Goal: Information Seeking & Learning: Learn about a topic

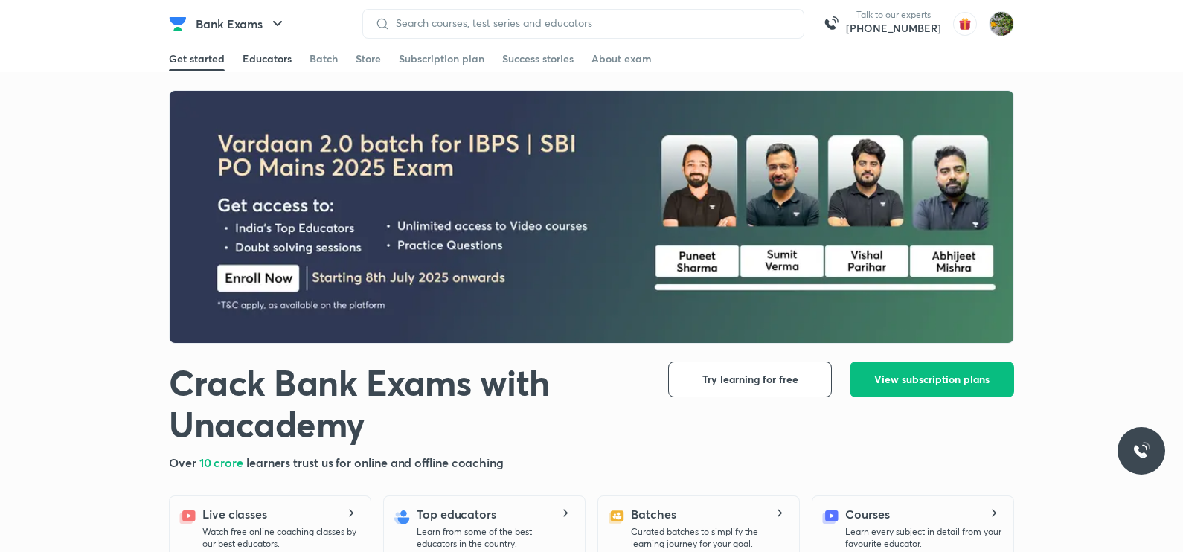
click at [262, 62] on div "Educators" at bounding box center [267, 58] width 49 height 15
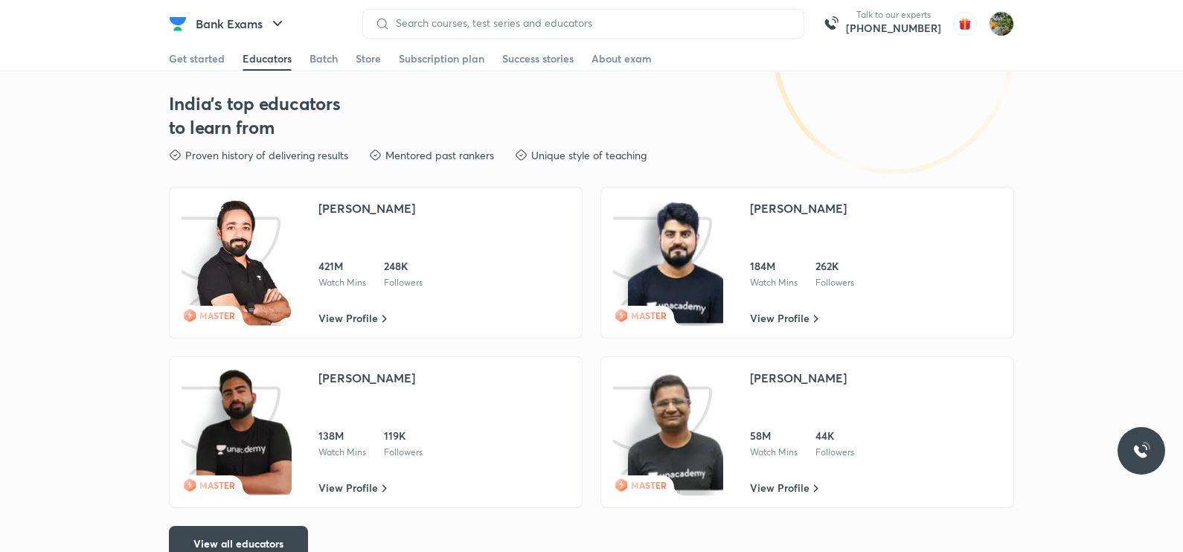
scroll to position [2180, 0]
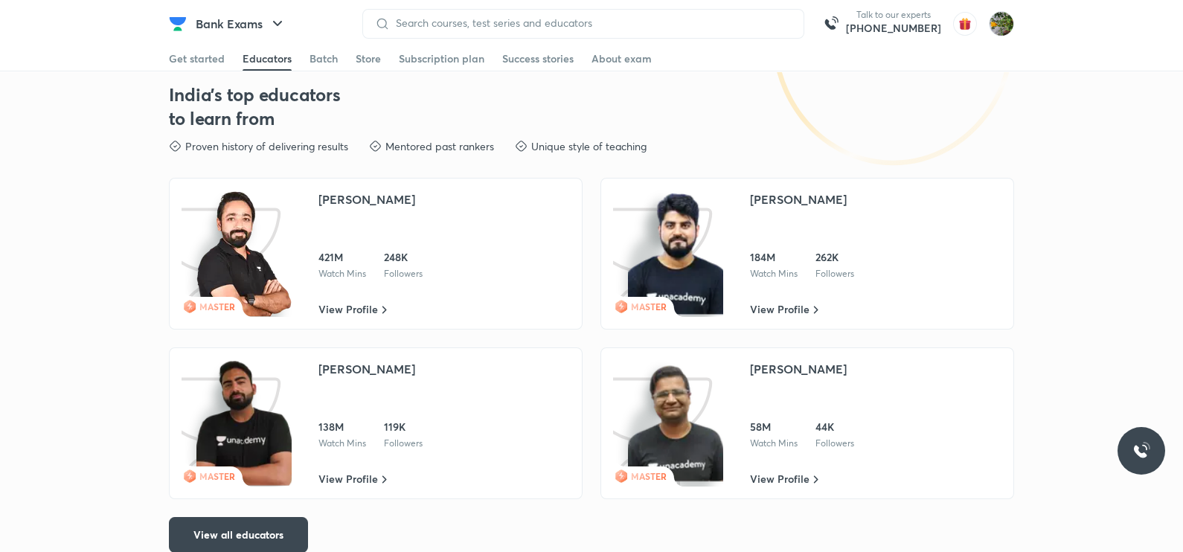
click at [266, 400] on img at bounding box center [243, 423] width 95 height 126
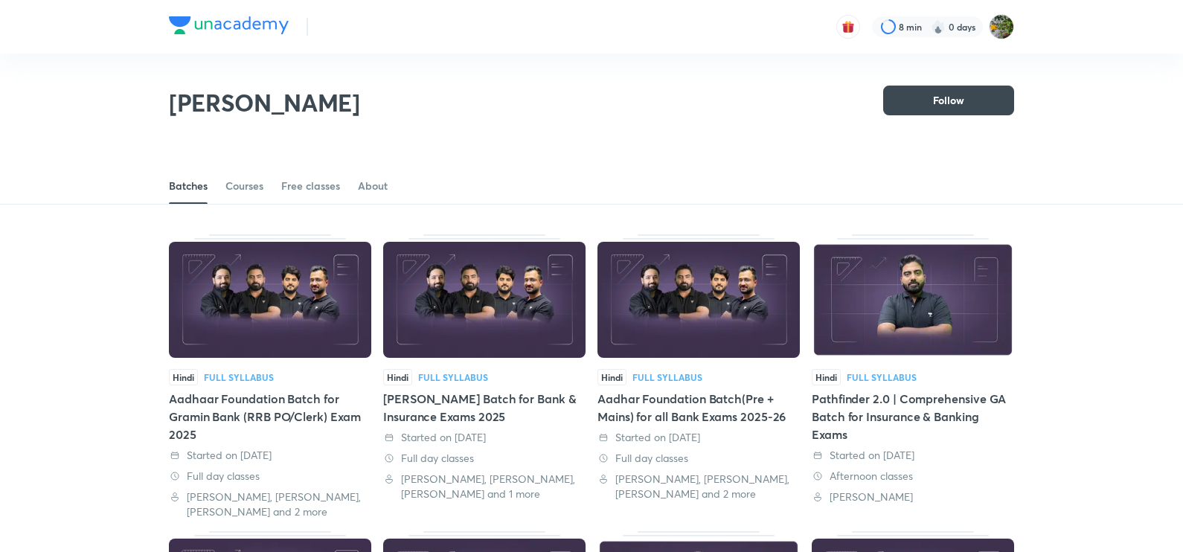
scroll to position [65, 0]
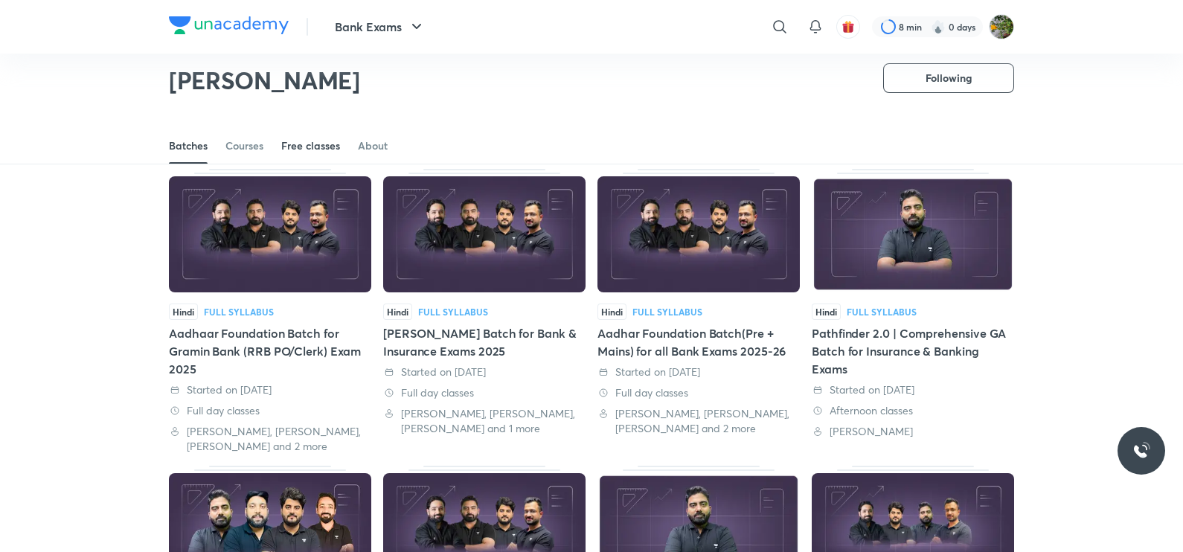
click at [336, 156] on link "Free classes" at bounding box center [310, 146] width 59 height 36
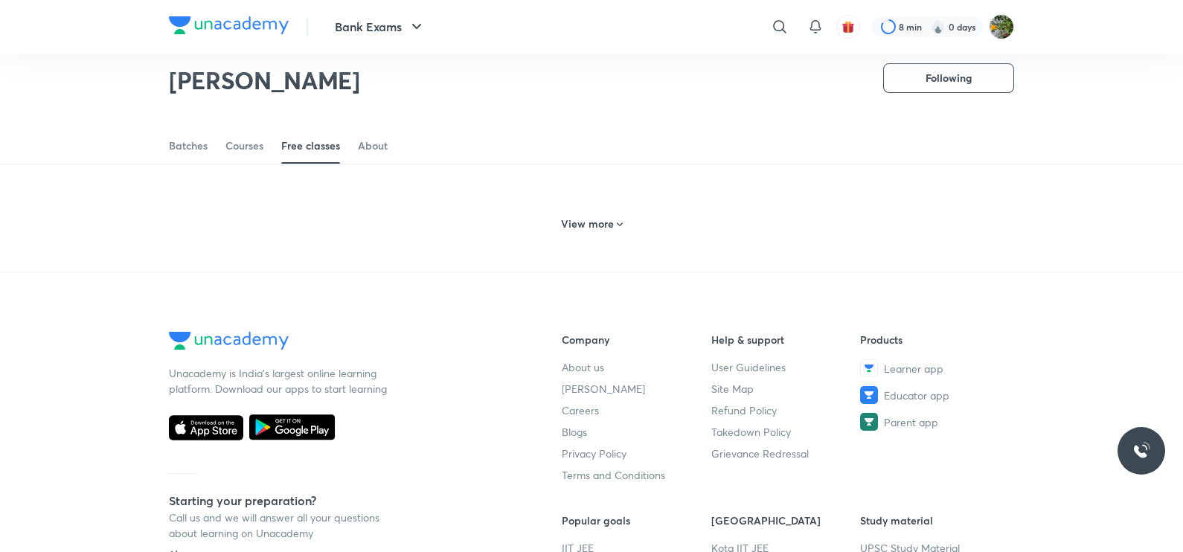
scroll to position [749, 0]
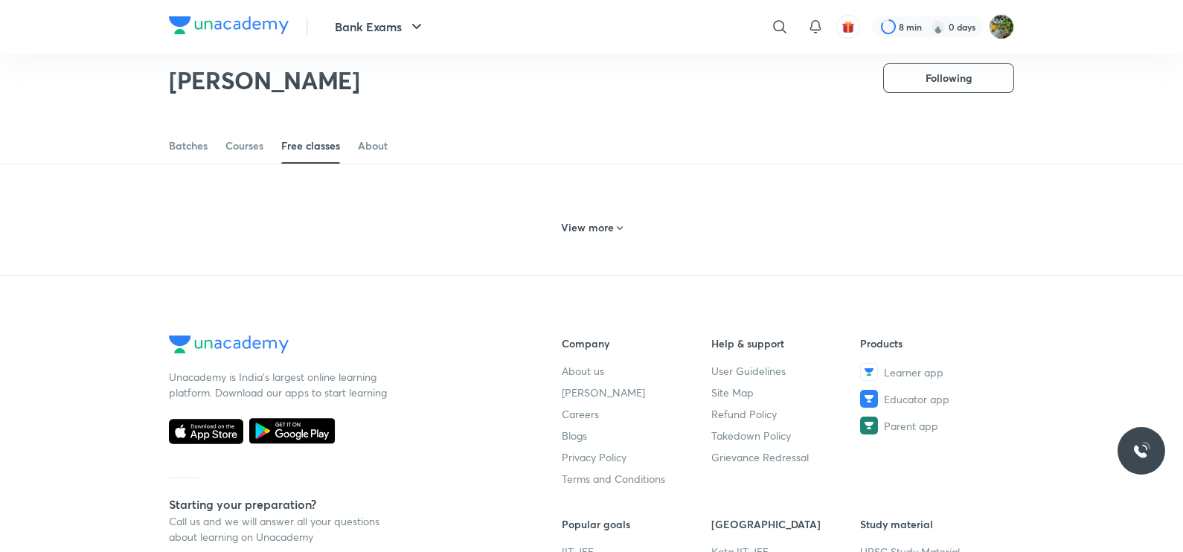
click at [571, 235] on h6 "View more" at bounding box center [587, 227] width 53 height 15
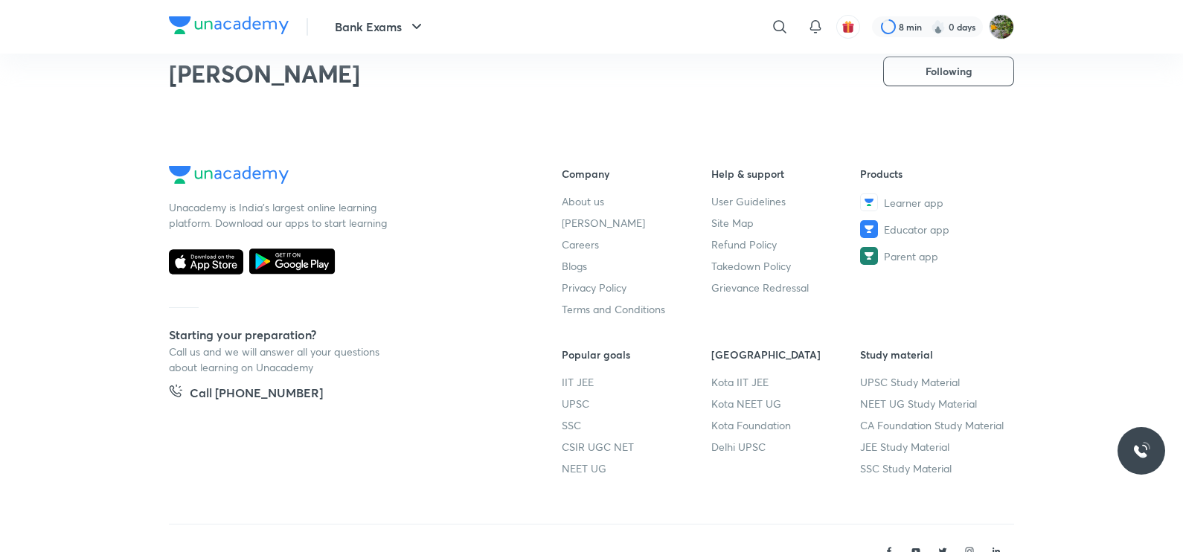
scroll to position [1448, 0]
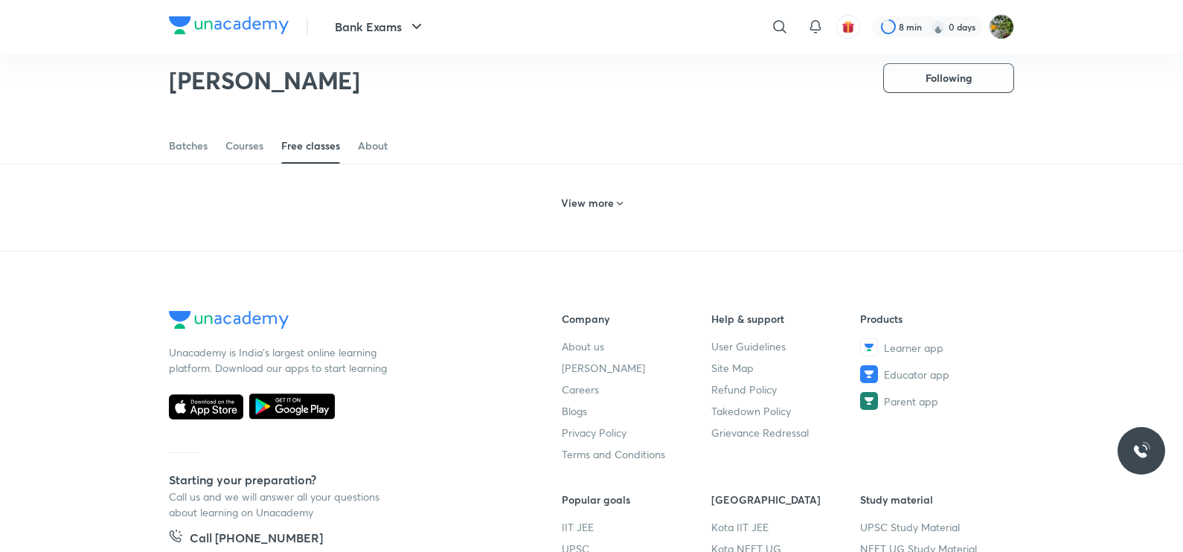
click at [581, 211] on h6 "View more" at bounding box center [587, 203] width 53 height 15
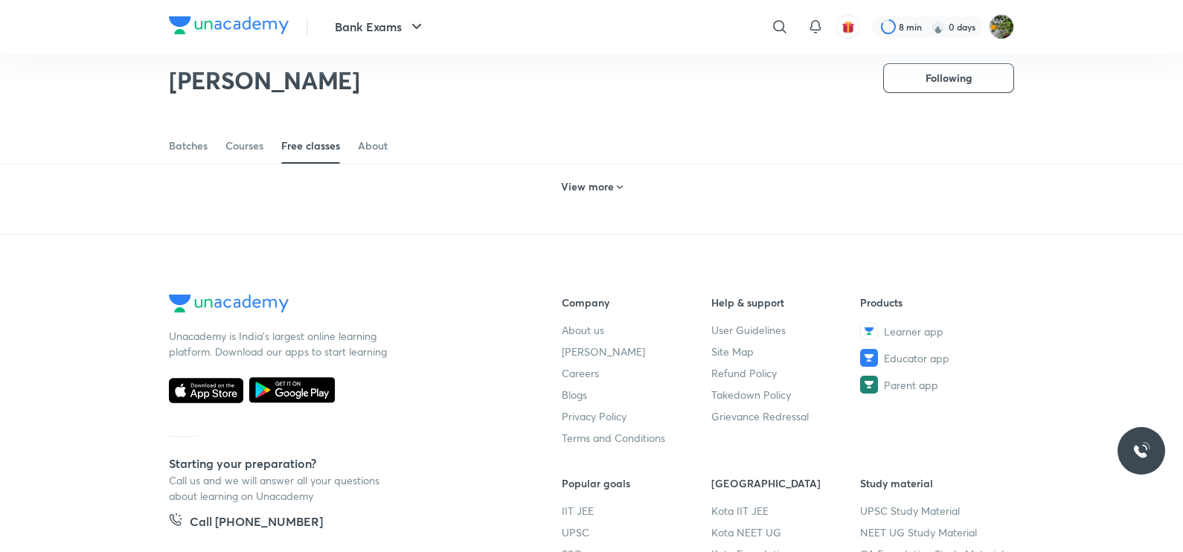
scroll to position [2125, 0]
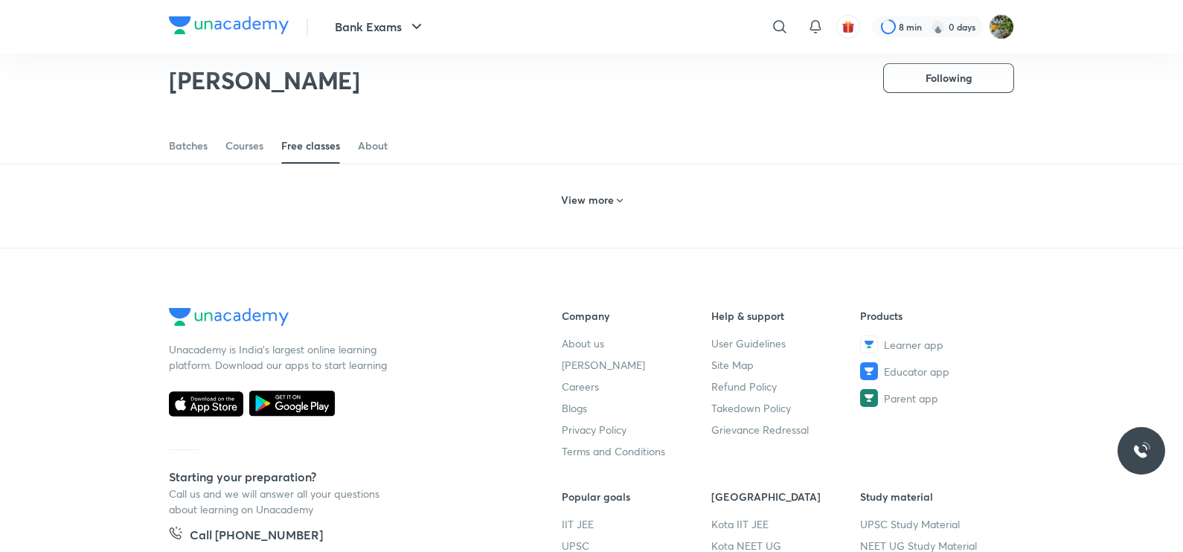
click at [603, 208] on h6 "View more" at bounding box center [587, 200] width 53 height 15
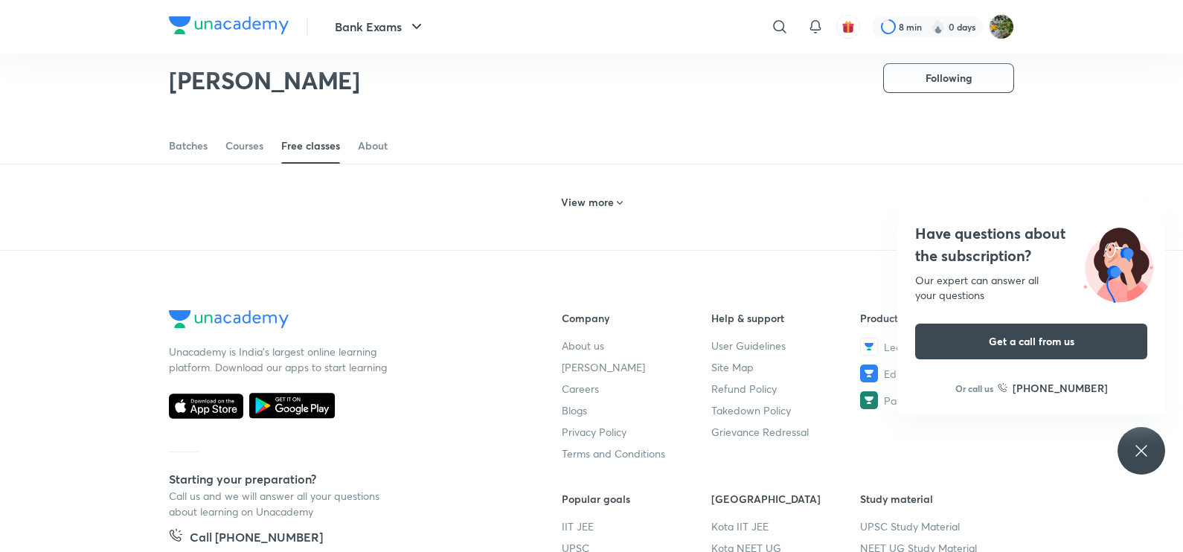
scroll to position [2835, 0]
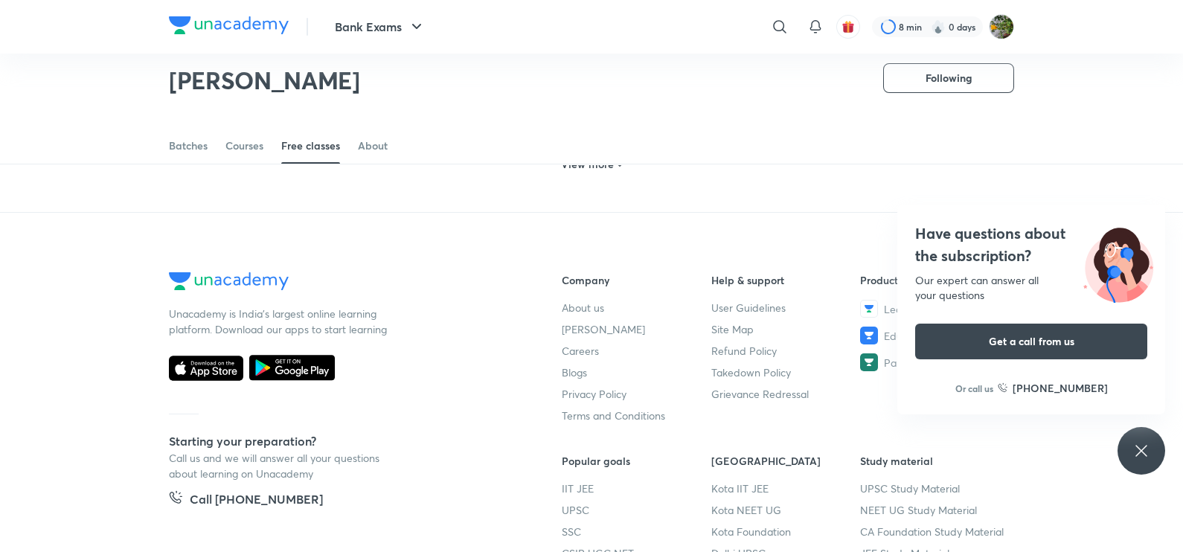
click at [1130, 435] on div "Have questions about the subscription? Our expert can answer all your questions…" at bounding box center [1142, 451] width 48 height 48
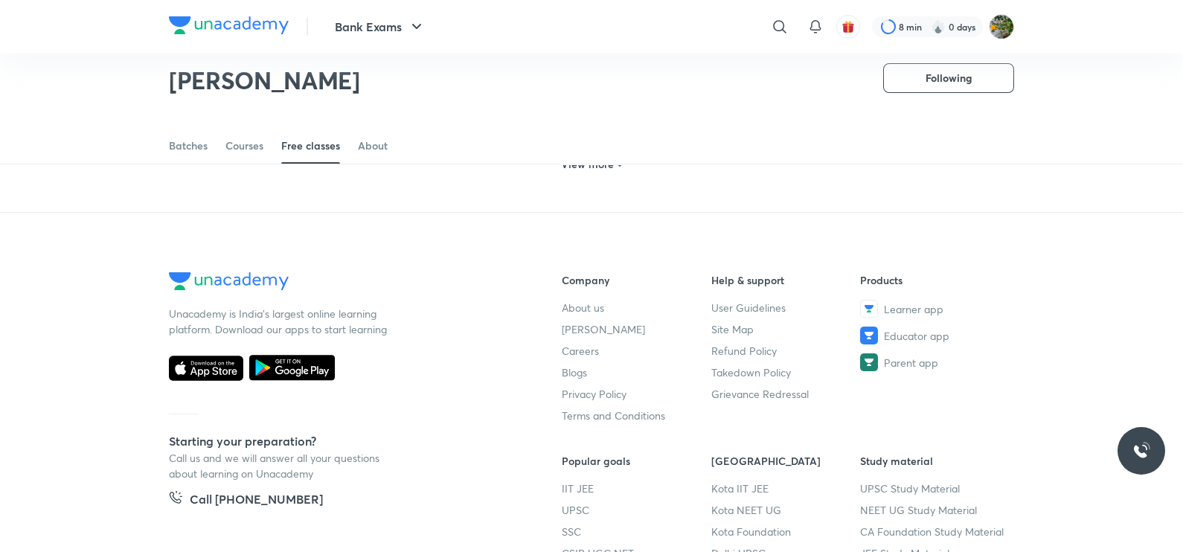
click at [612, 176] on div "View more" at bounding box center [592, 165] width 74 height 24
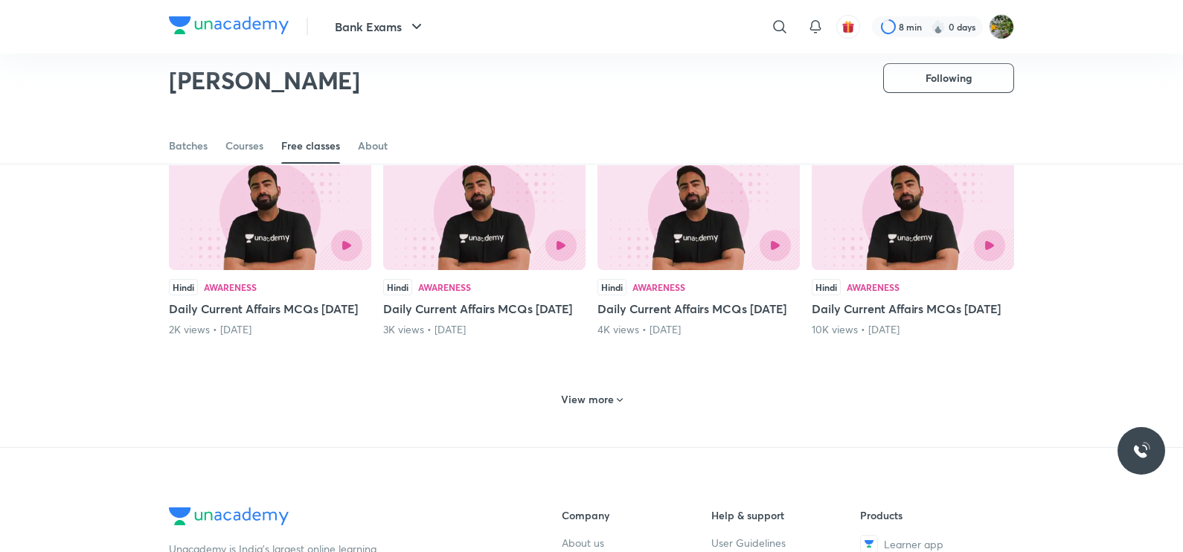
scroll to position [3189, 0]
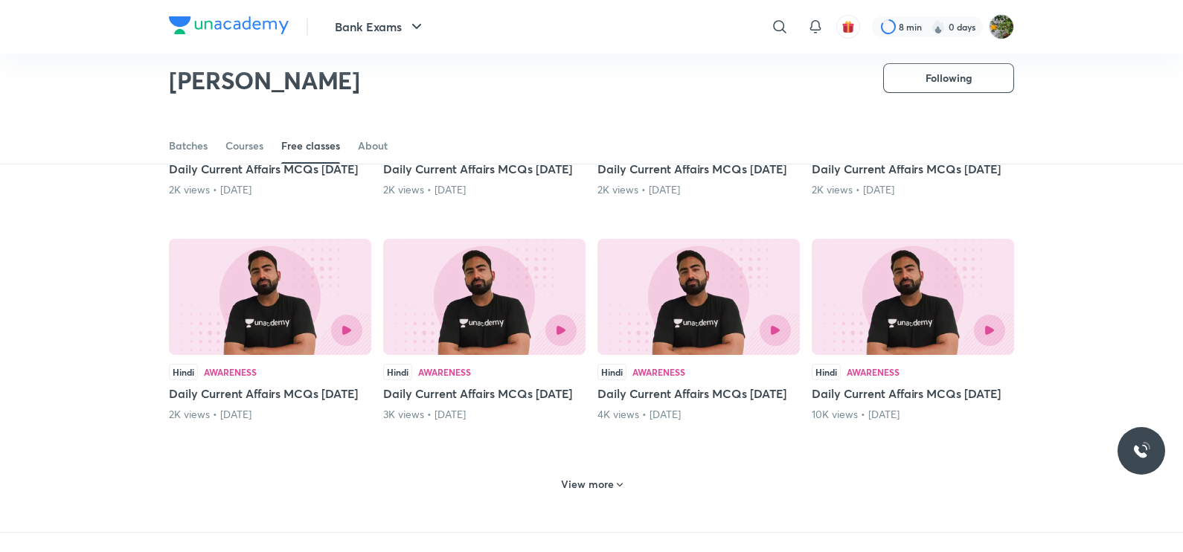
click at [890, 121] on div at bounding box center [913, 105] width 185 height 31
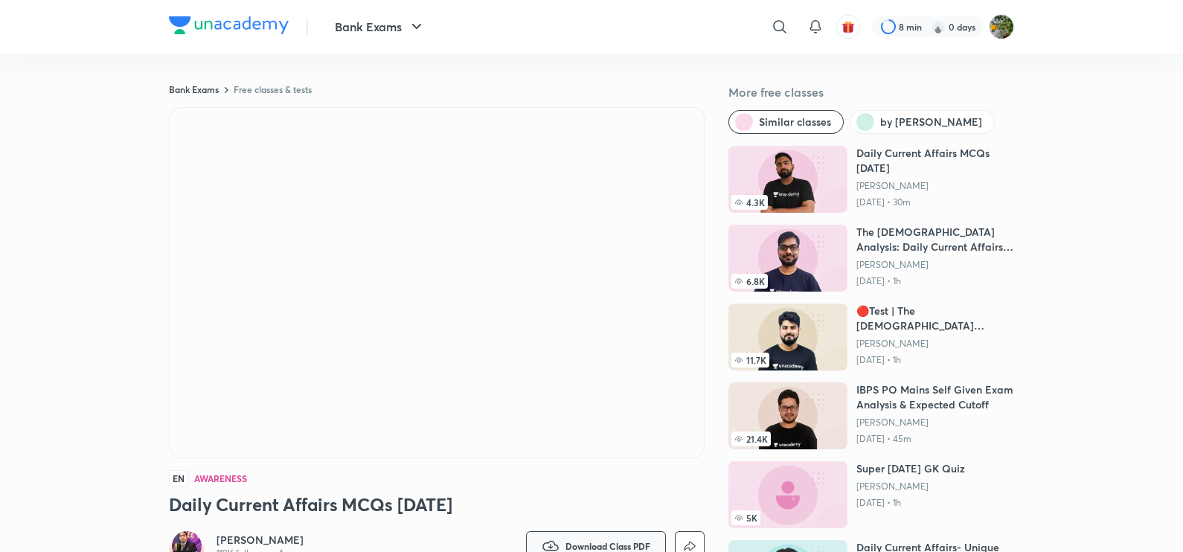
click at [595, 539] on button "Download Class PDF" at bounding box center [596, 546] width 140 height 30
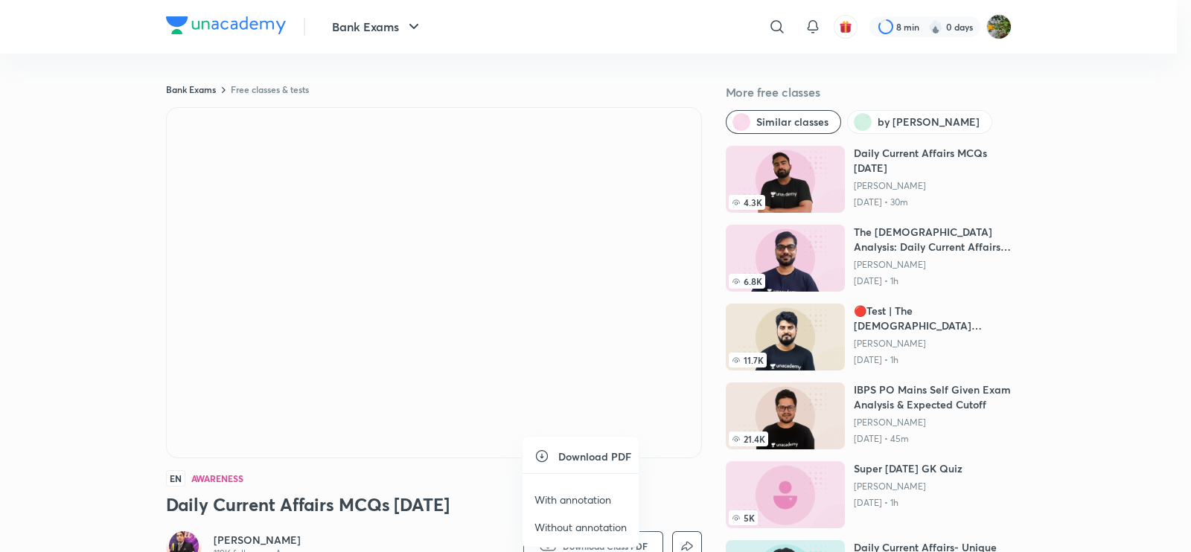
click at [595, 496] on p "With annotation" at bounding box center [572, 500] width 77 height 16
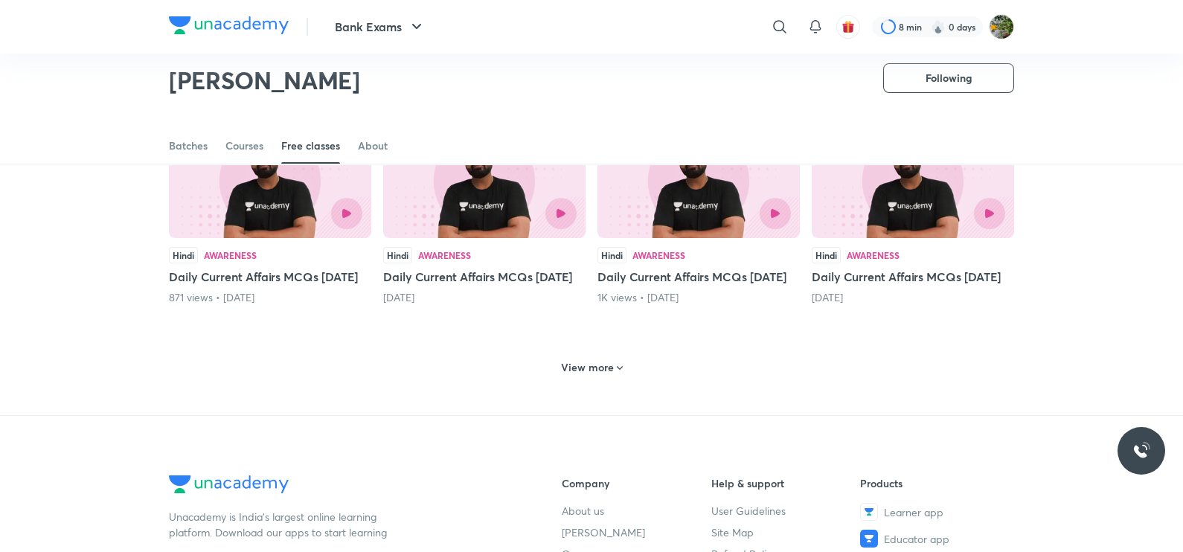
scroll to position [612, 0]
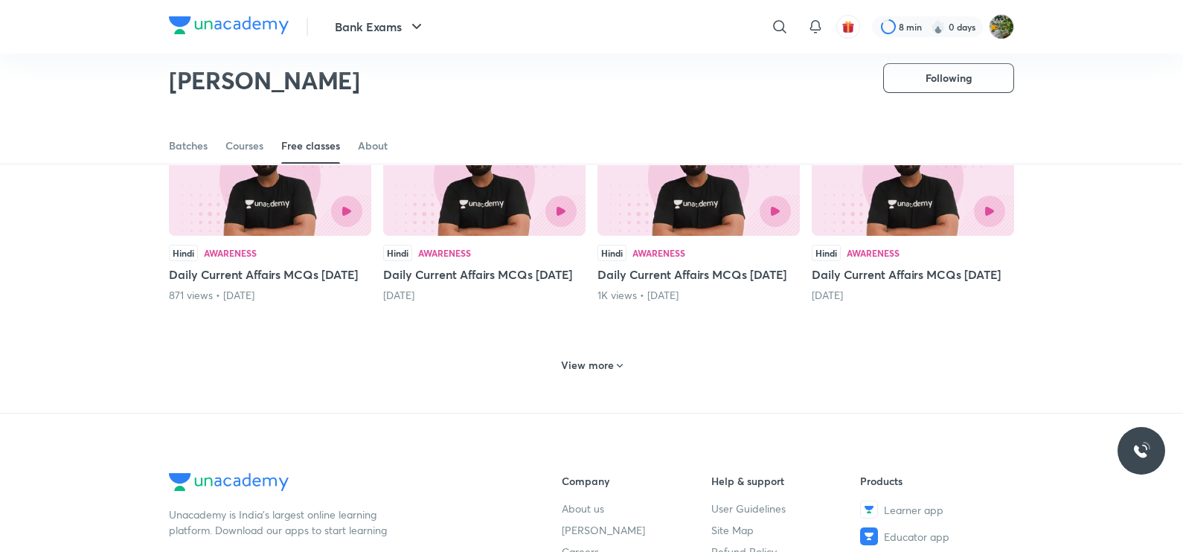
click at [580, 373] on h6 "View more" at bounding box center [587, 365] width 53 height 15
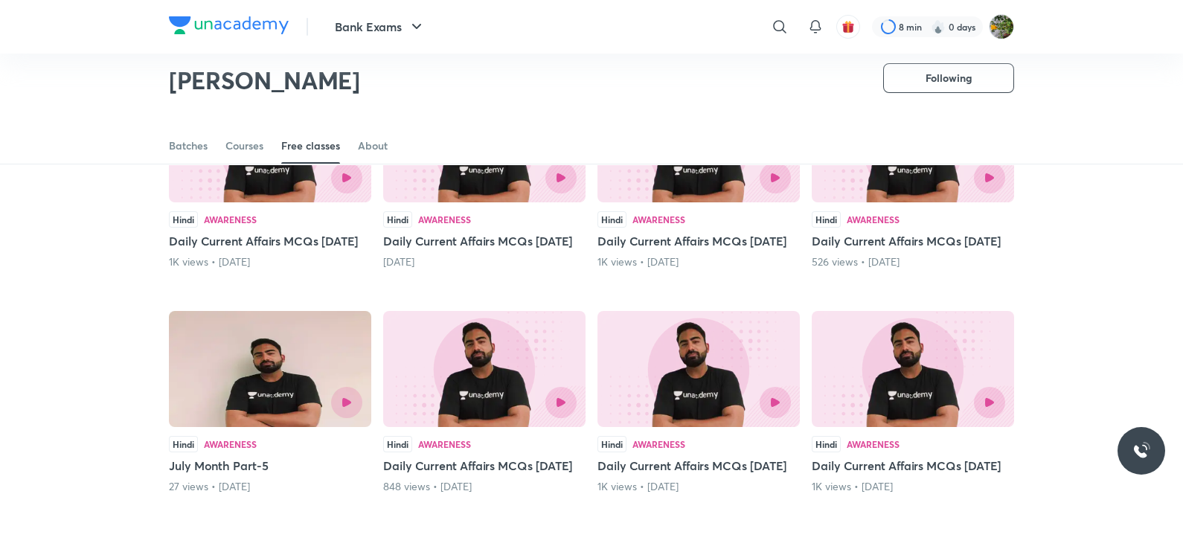
scroll to position [1577, 0]
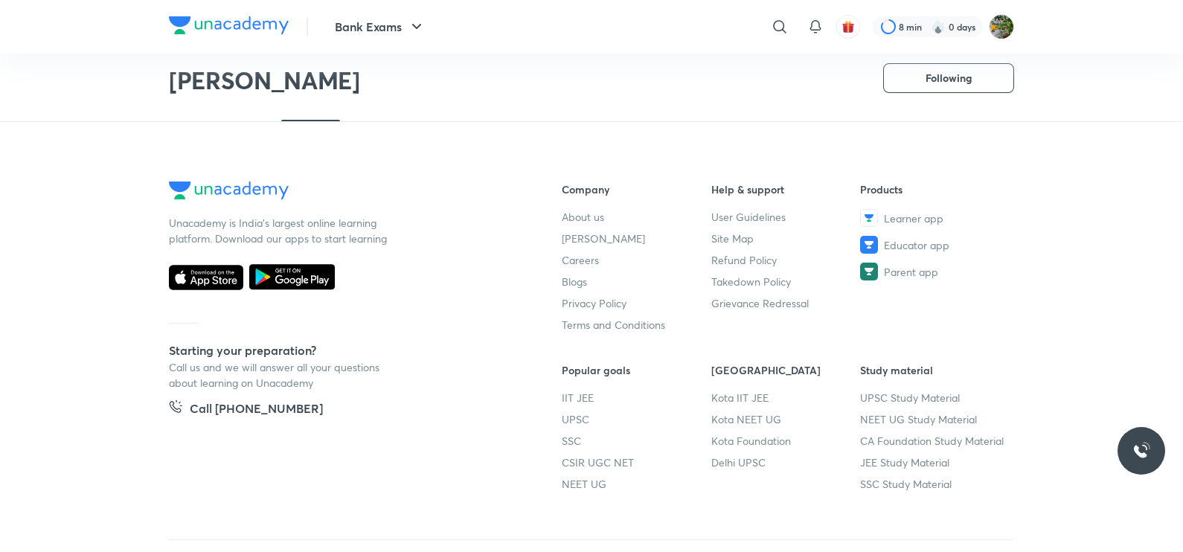
click at [586, 86] on div "View more" at bounding box center [592, 74] width 74 height 24
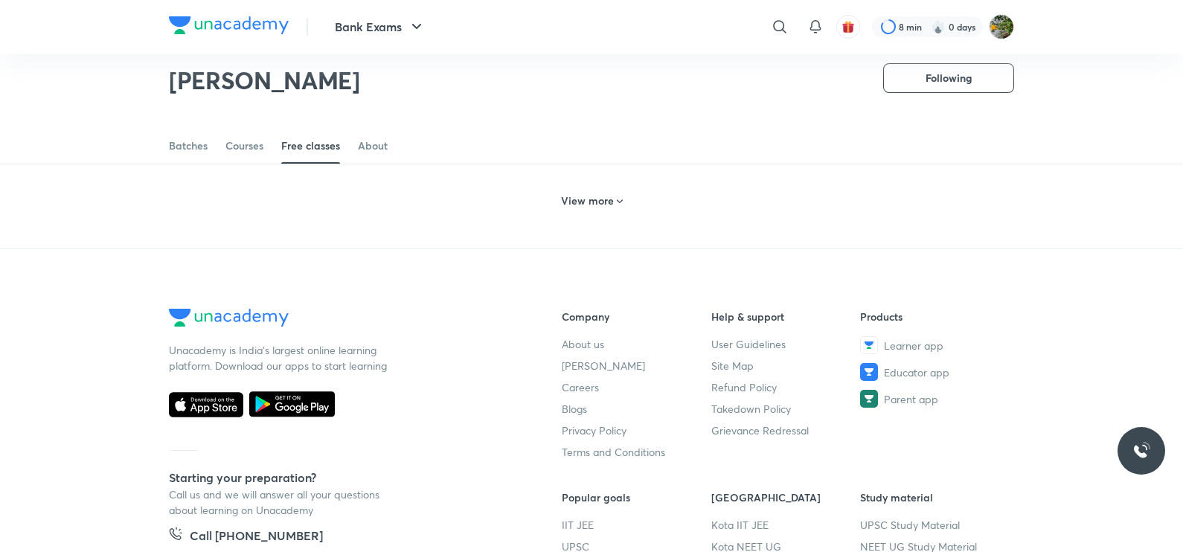
scroll to position [2179, 0]
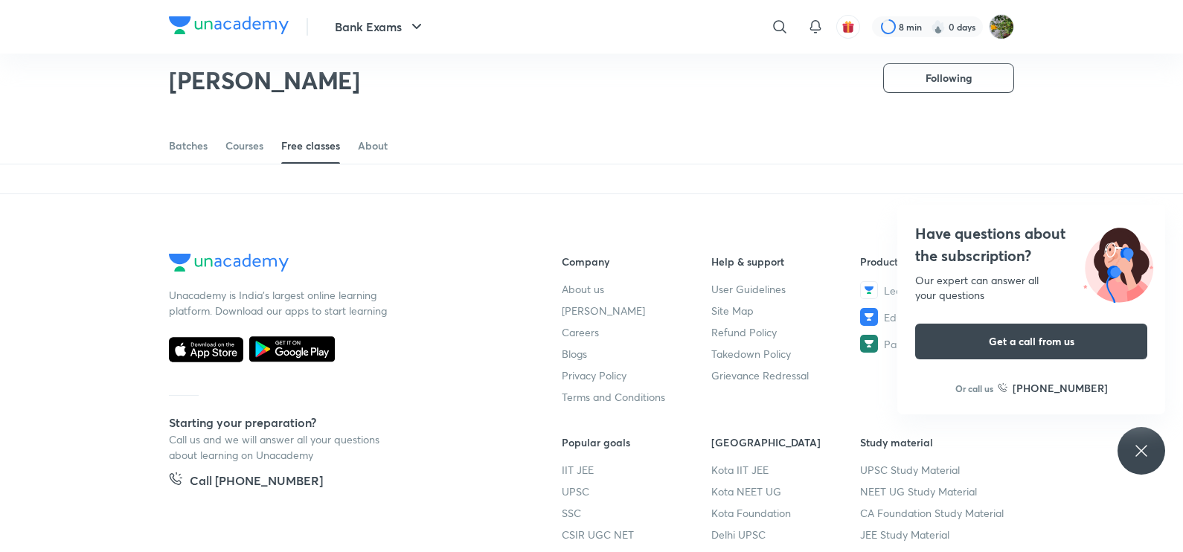
click at [609, 153] on h6 "View more" at bounding box center [587, 145] width 53 height 15
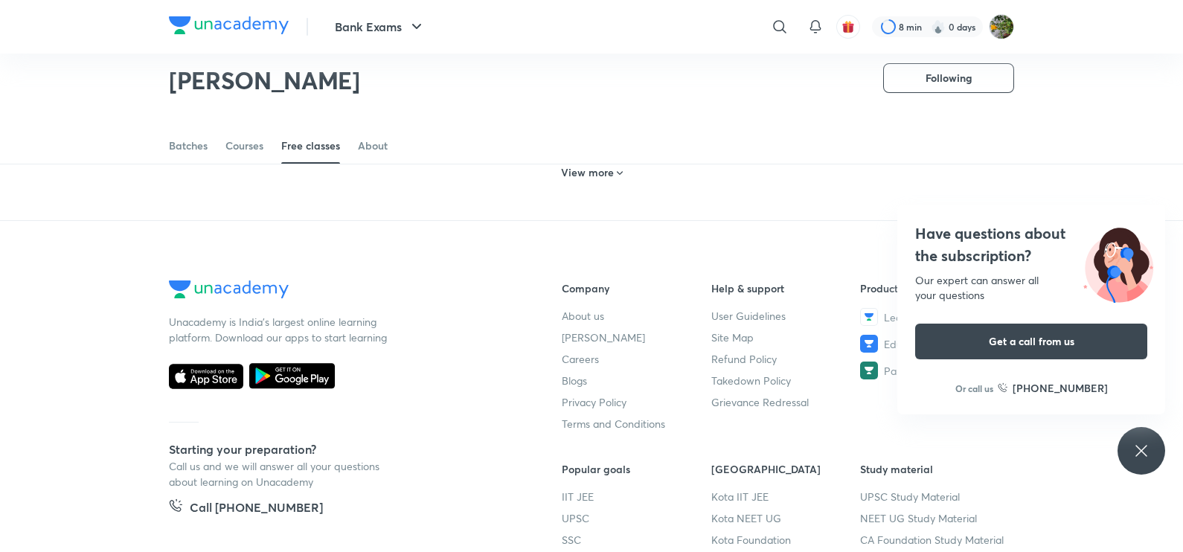
scroll to position [2915, 0]
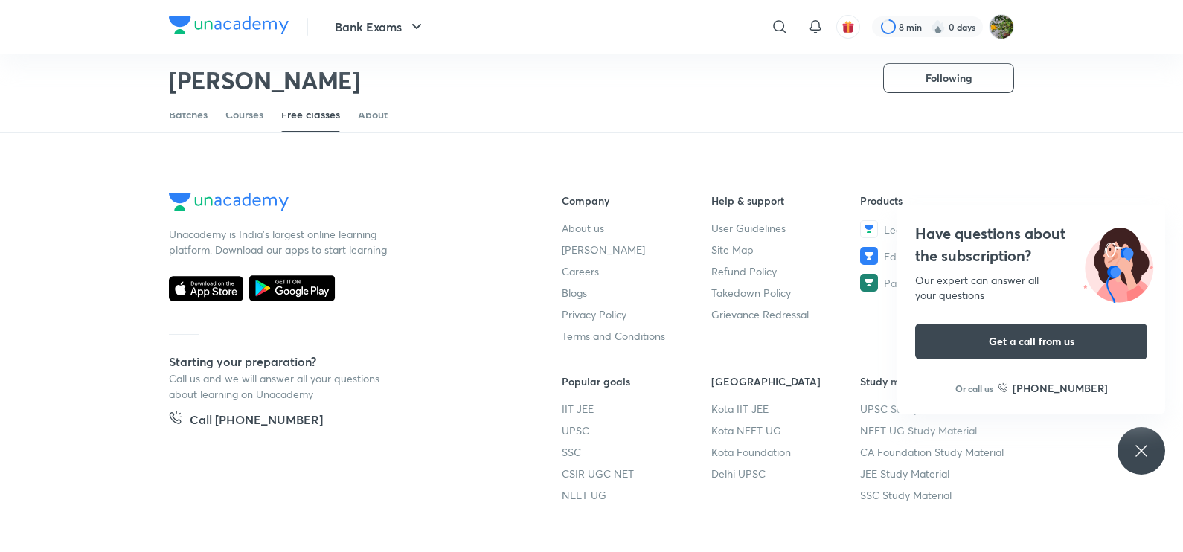
click at [580, 92] on h6 "View more" at bounding box center [587, 84] width 53 height 15
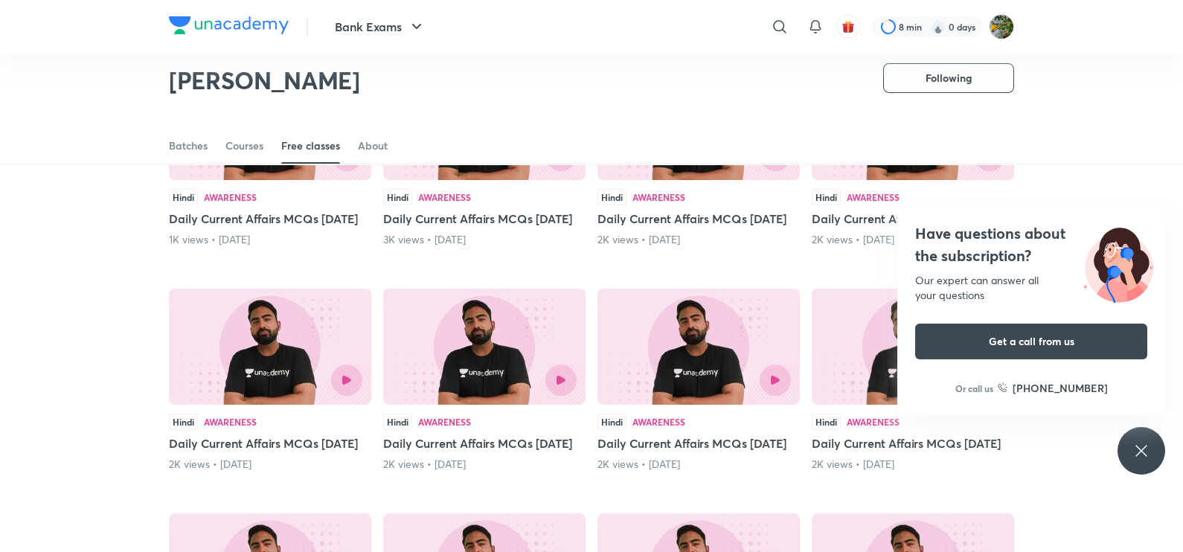
click at [1153, 444] on div "Have questions about the subscription? Our expert can answer all your questions…" at bounding box center [1142, 451] width 48 height 48
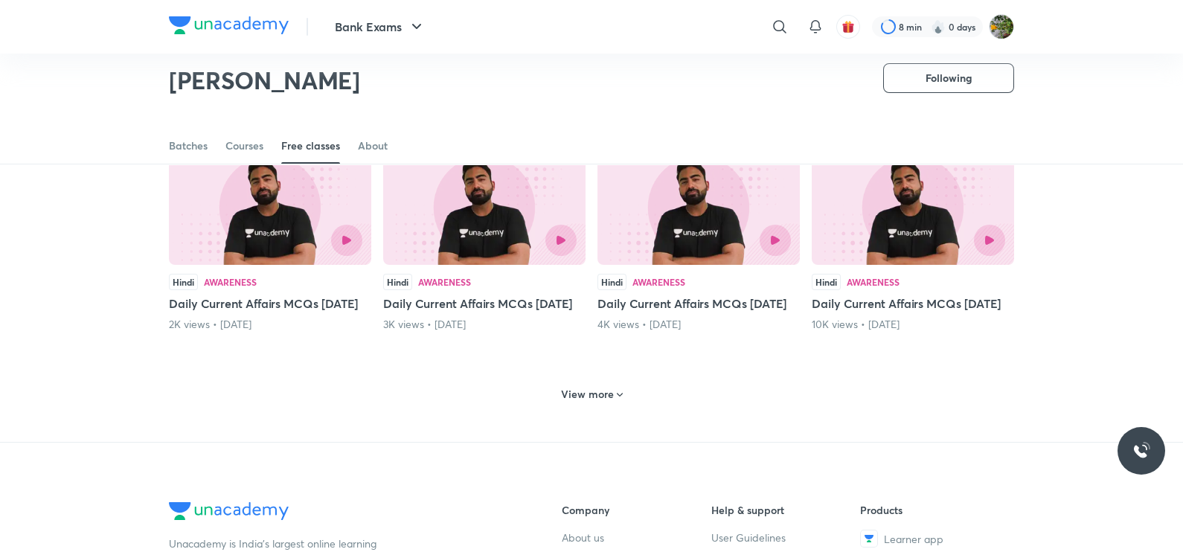
scroll to position [3209, 0]
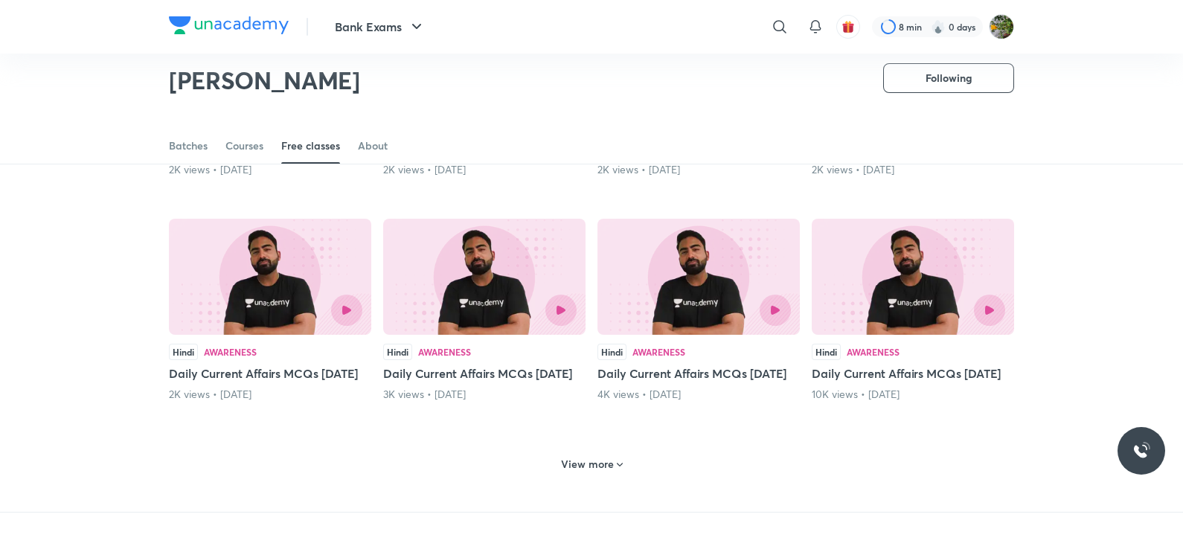
click at [709, 101] on div at bounding box center [745, 85] width 92 height 31
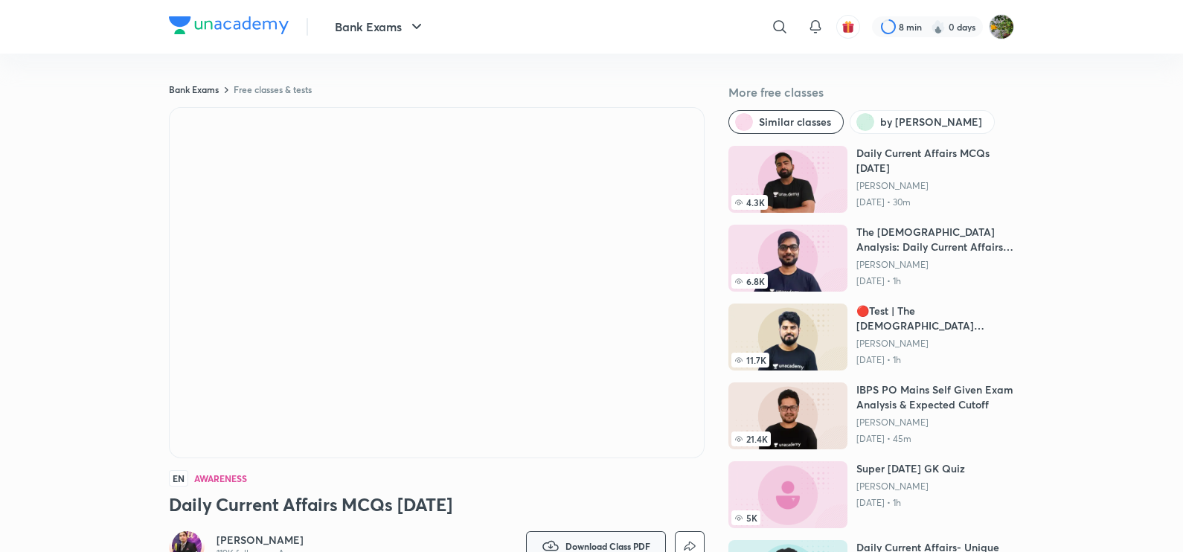
click at [637, 533] on button "Download Class PDF" at bounding box center [596, 546] width 140 height 30
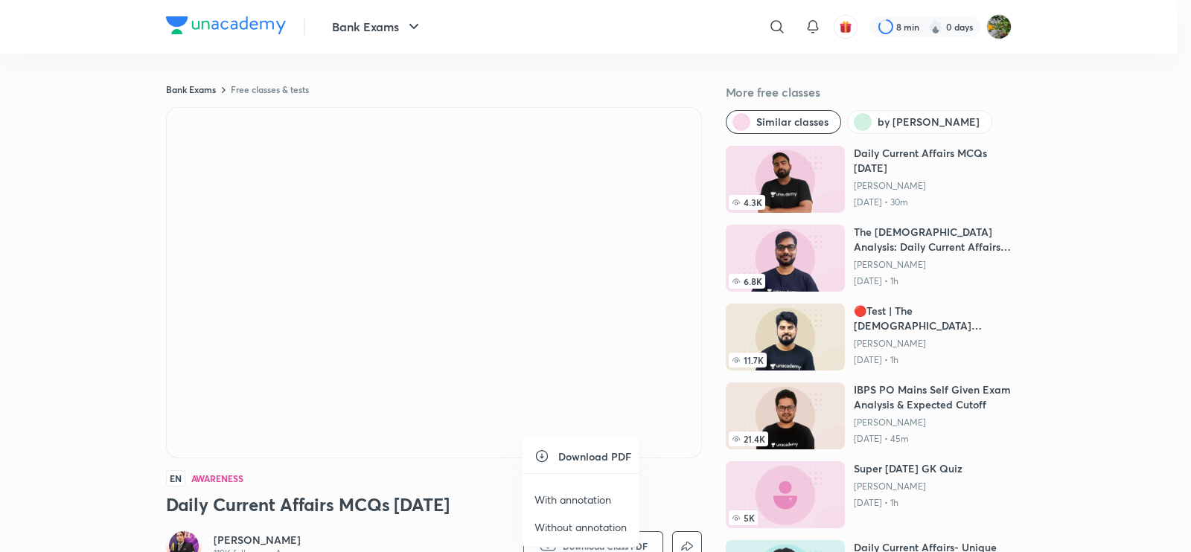
click at [580, 493] on p "With annotation" at bounding box center [572, 500] width 77 height 16
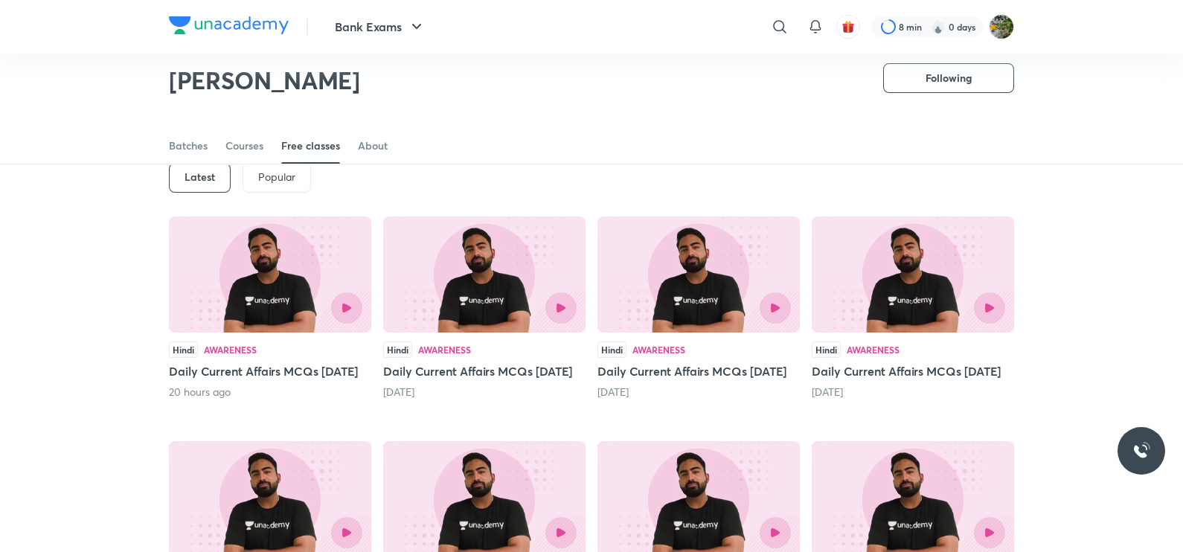
scroll to position [548, 0]
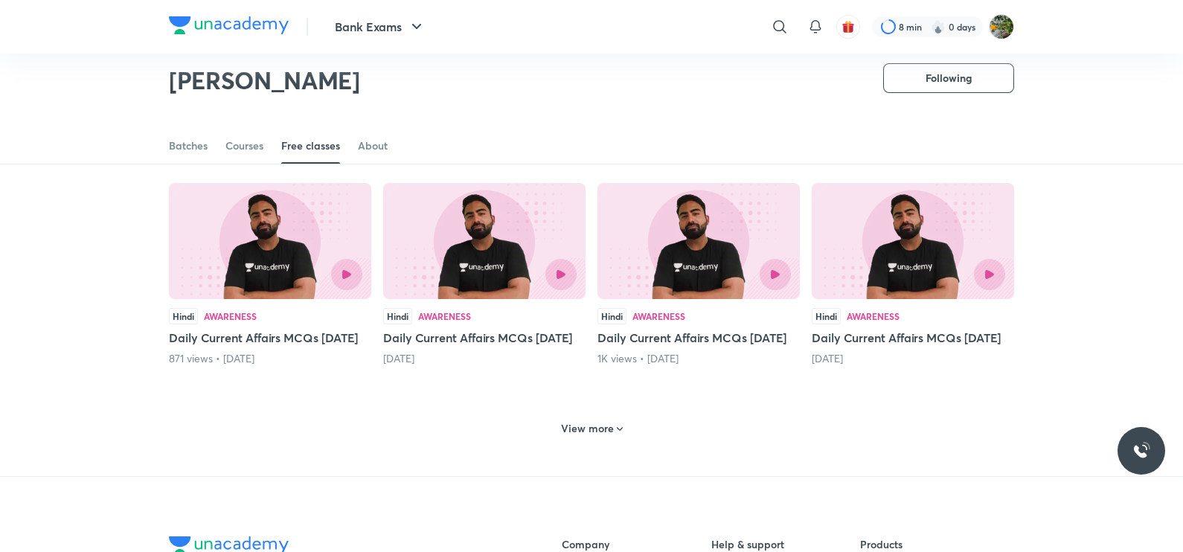
click at [598, 440] on div "View more" at bounding box center [592, 429] width 74 height 24
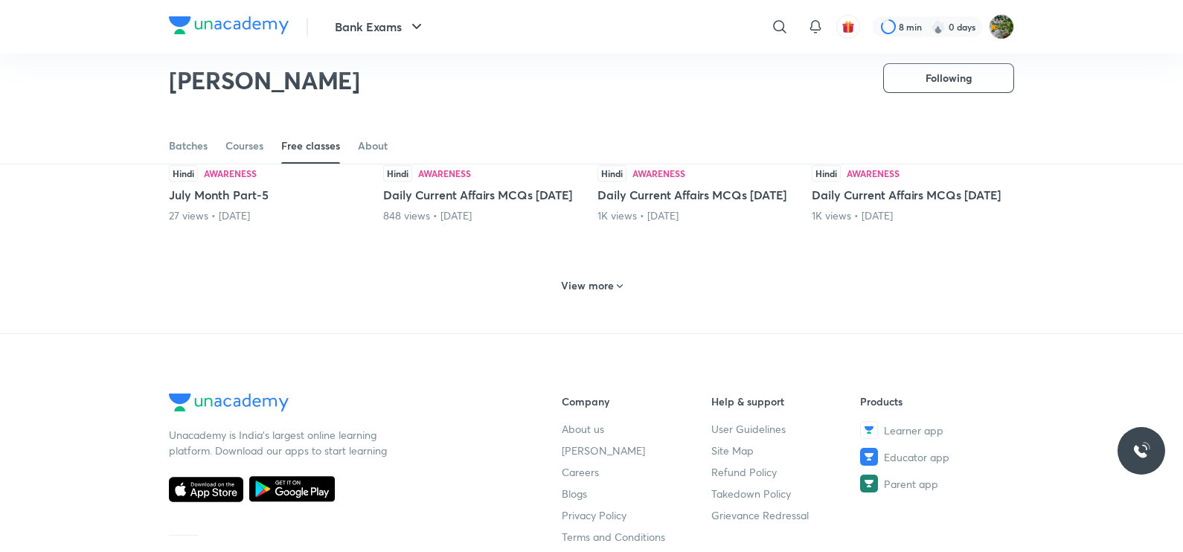
scroll to position [1383, 0]
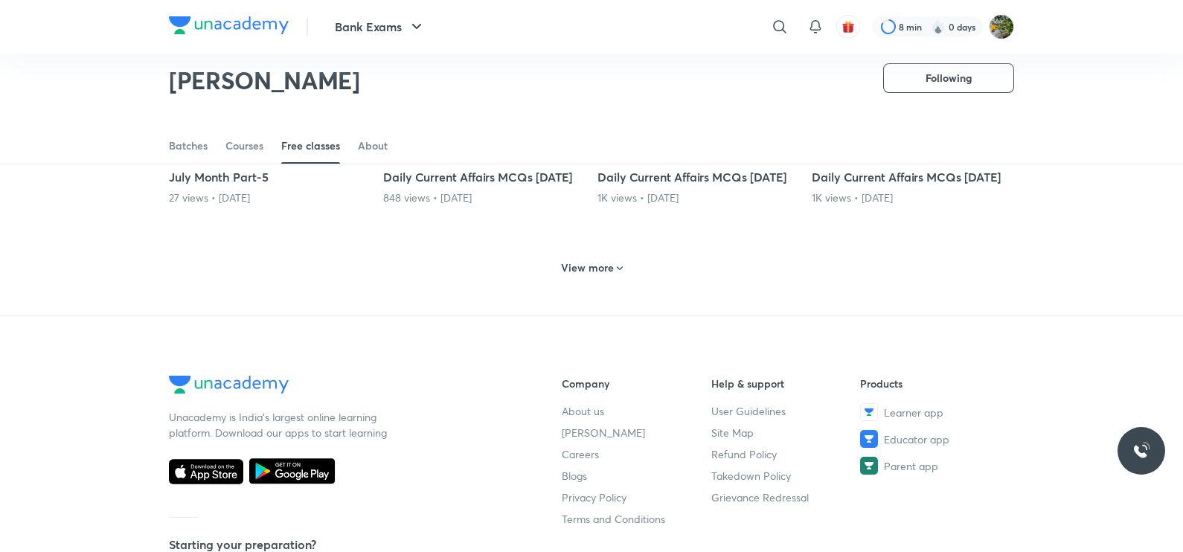
click at [571, 275] on h6 "View more" at bounding box center [587, 267] width 53 height 15
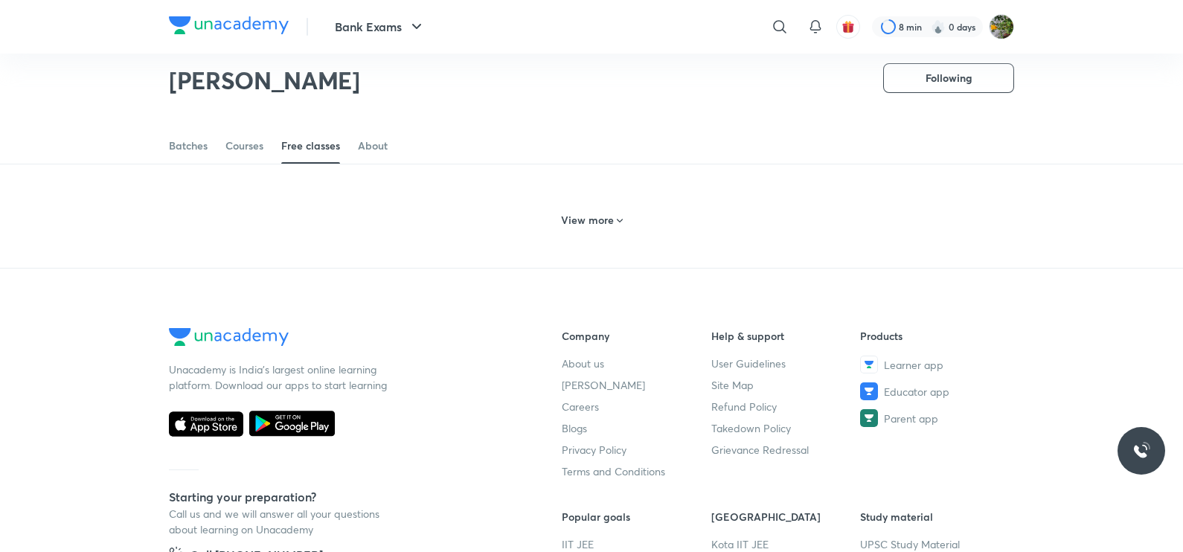
scroll to position [2135, 0]
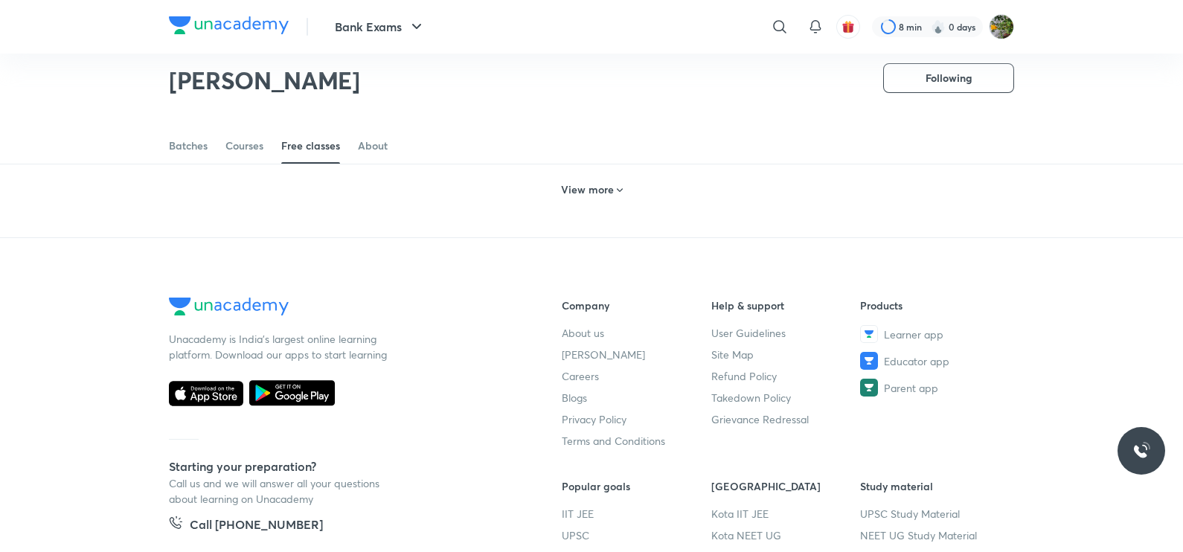
click at [595, 197] on h6 "View more" at bounding box center [587, 189] width 53 height 15
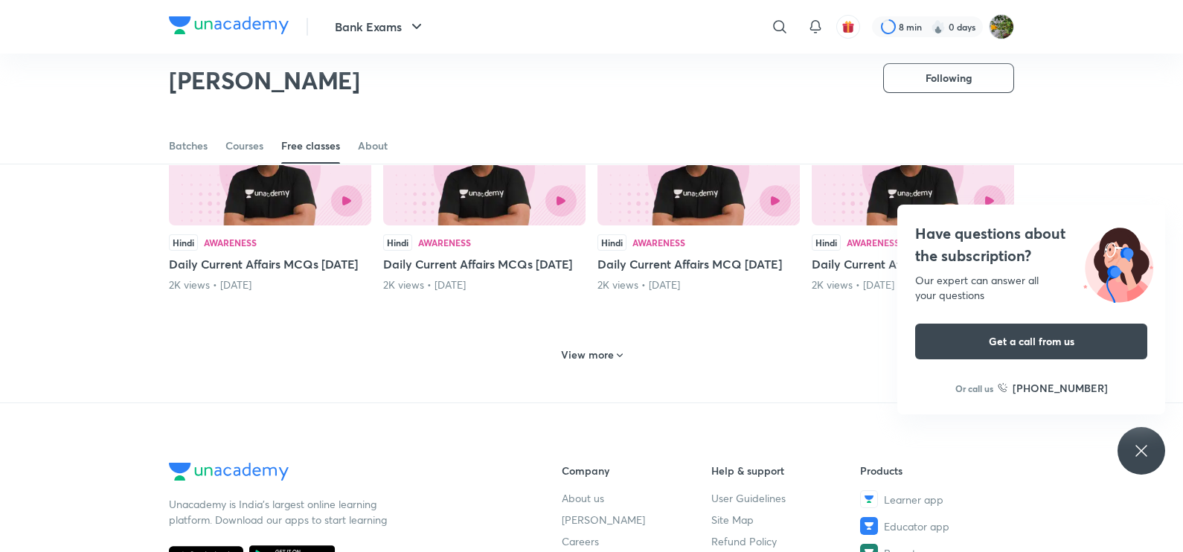
scroll to position [2662, 0]
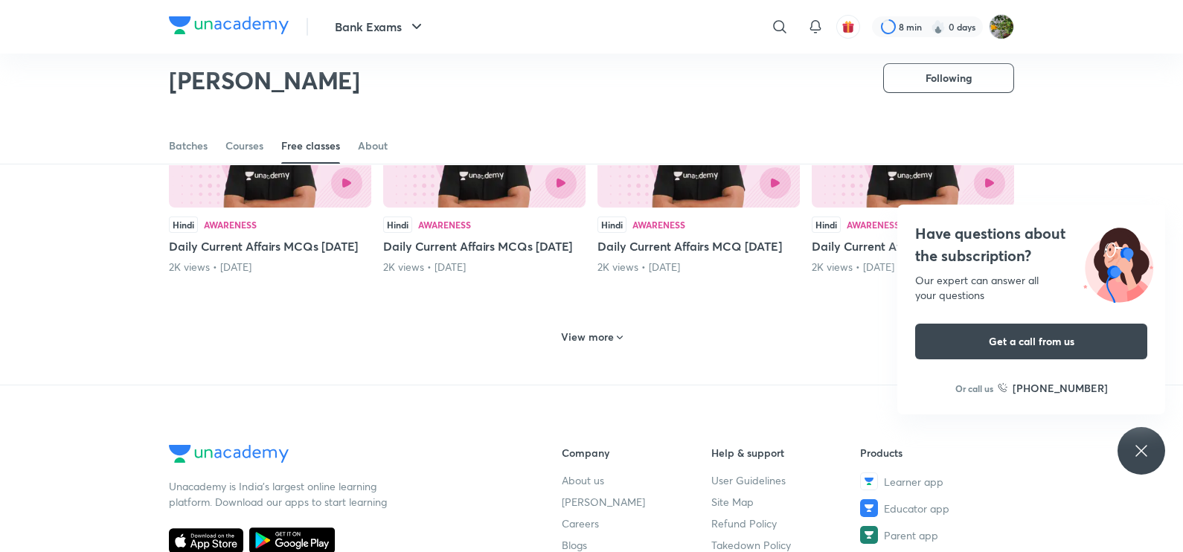
click at [1143, 451] on icon at bounding box center [1141, 451] width 18 height 18
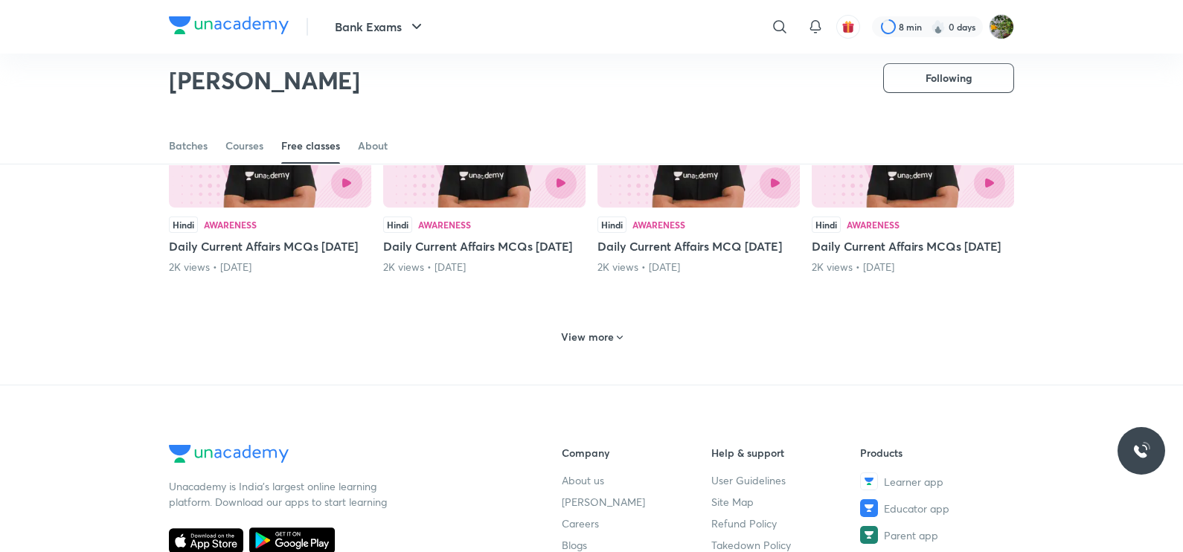
scroll to position [2788, 0]
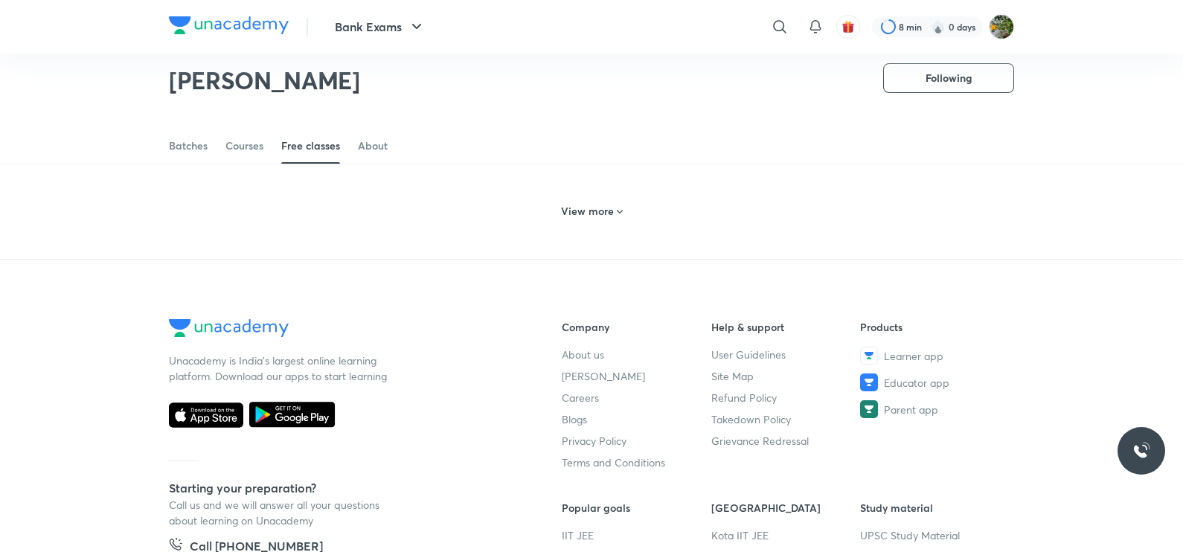
click at [603, 219] on h6 "View more" at bounding box center [587, 211] width 53 height 15
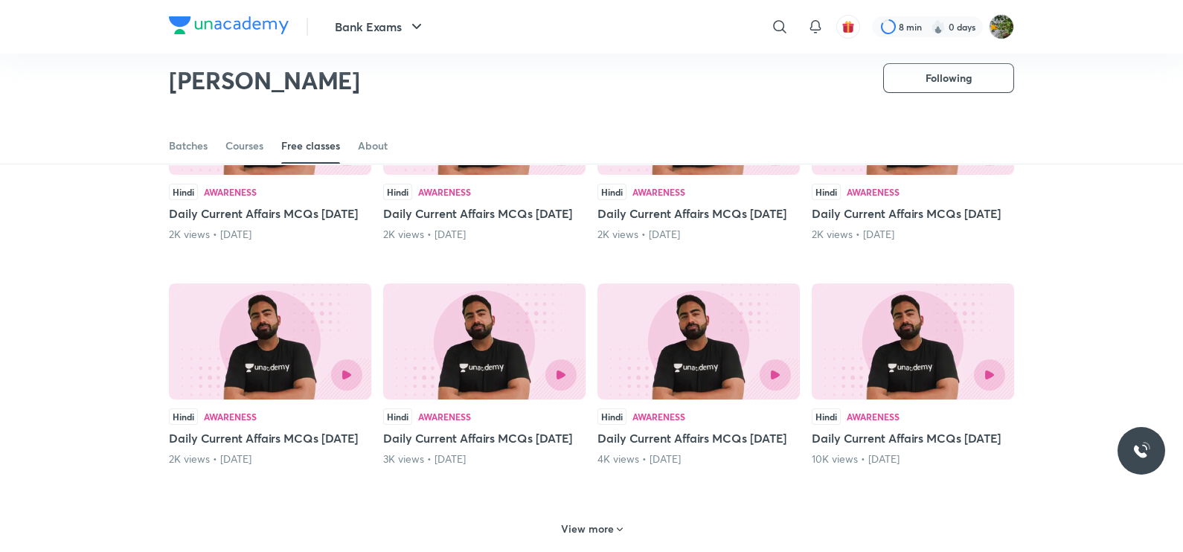
scroll to position [3229, 0]
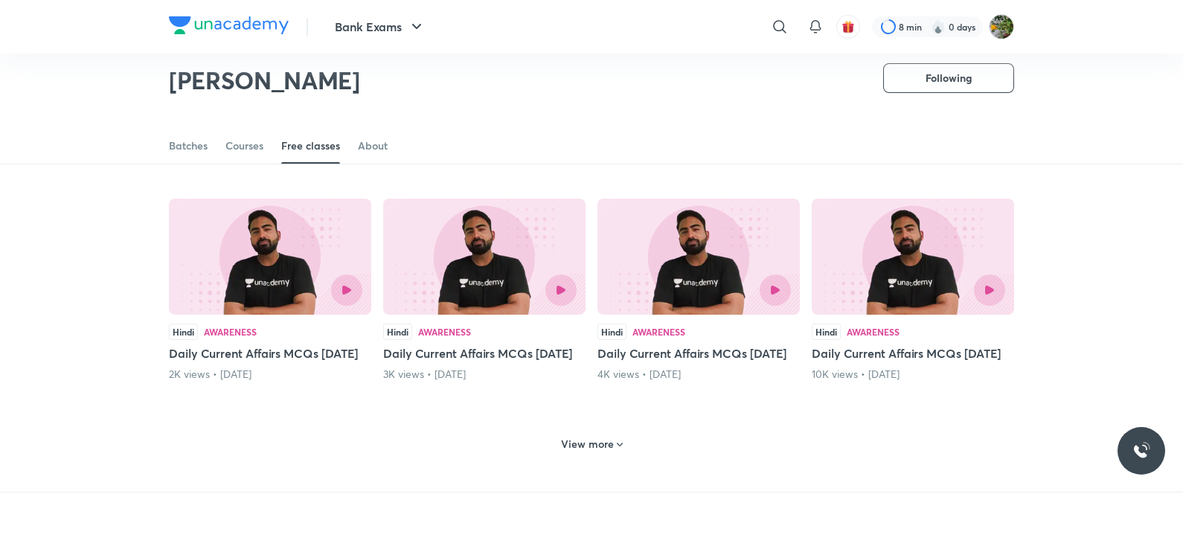
click at [496, 90] on img at bounding box center [484, 32] width 202 height 116
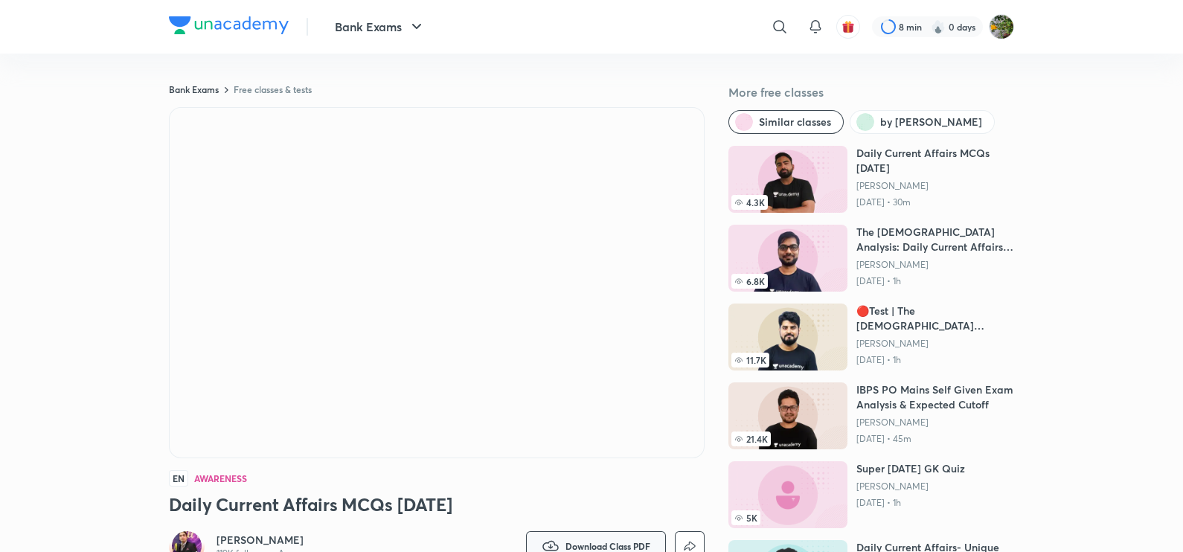
click at [615, 537] on button "Download Class PDF" at bounding box center [596, 546] width 140 height 30
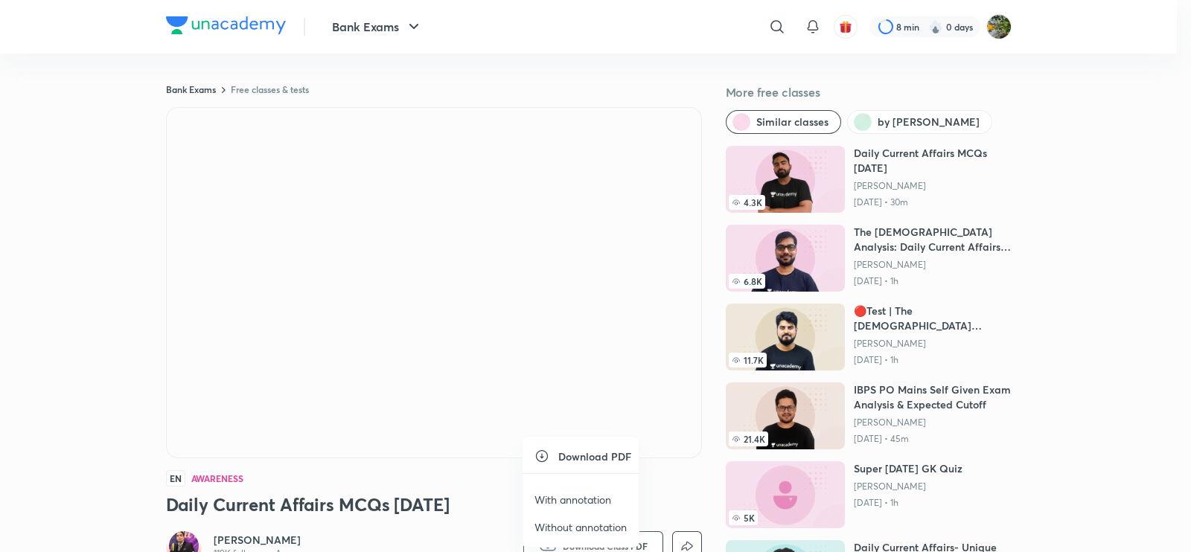
click at [603, 490] on li "With annotation" at bounding box center [580, 500] width 116 height 28
click at [599, 495] on p "With annotation" at bounding box center [572, 500] width 77 height 16
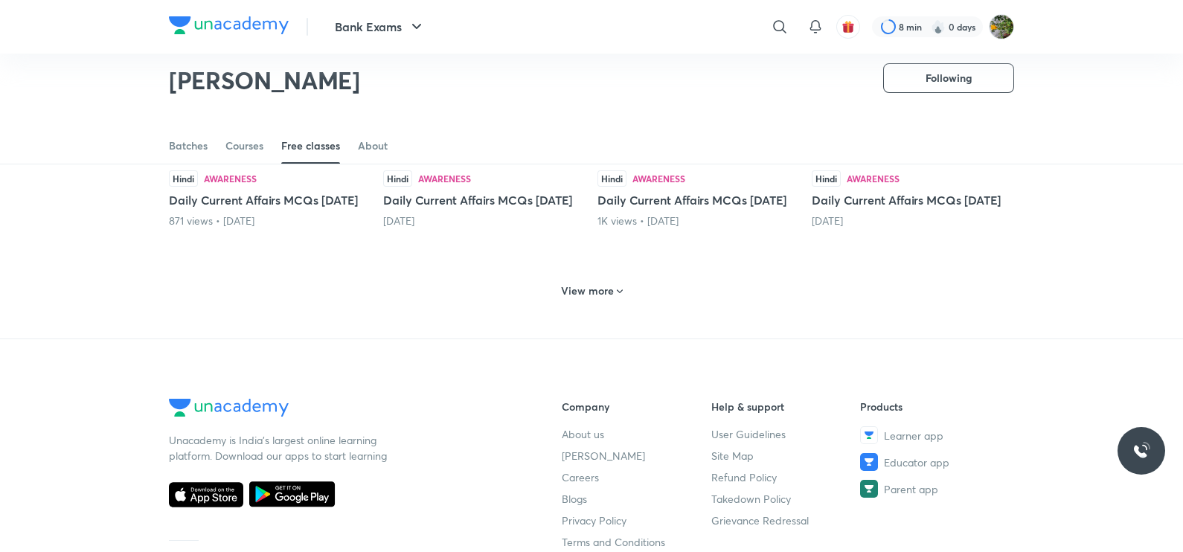
scroll to position [695, 0]
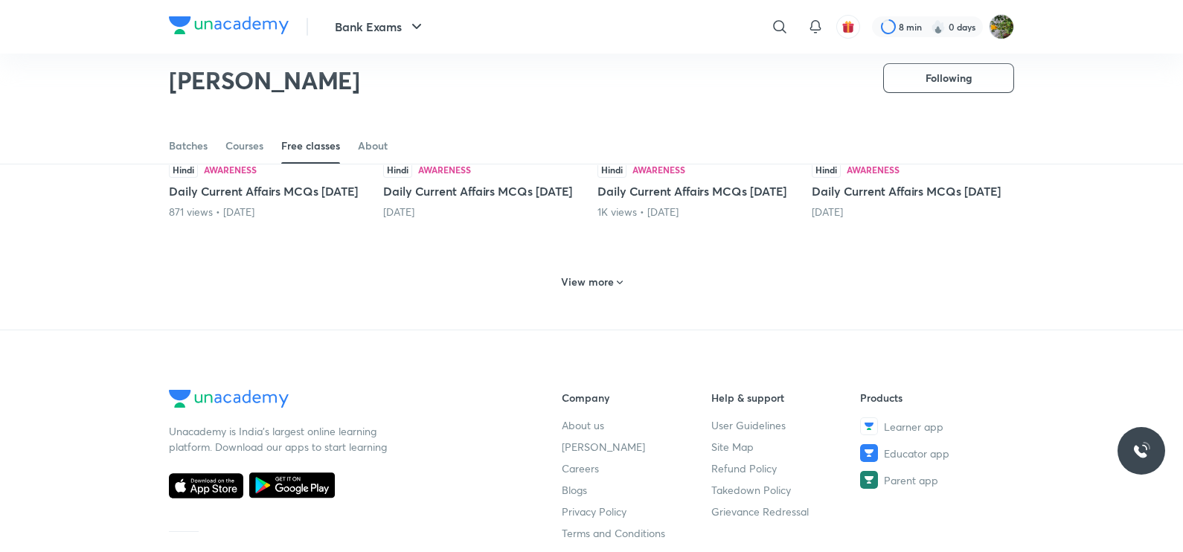
drag, startPoint x: 604, startPoint y: 332, endPoint x: 670, endPoint y: 340, distance: 66.7
click at [604, 289] on h6 "View more" at bounding box center [587, 282] width 53 height 15
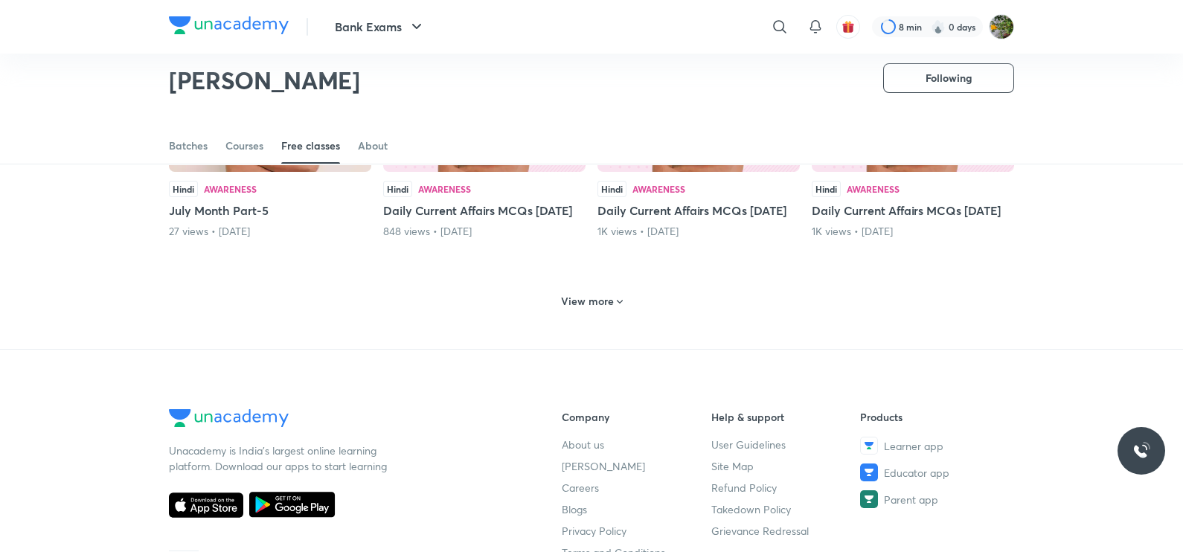
scroll to position [1354, 0]
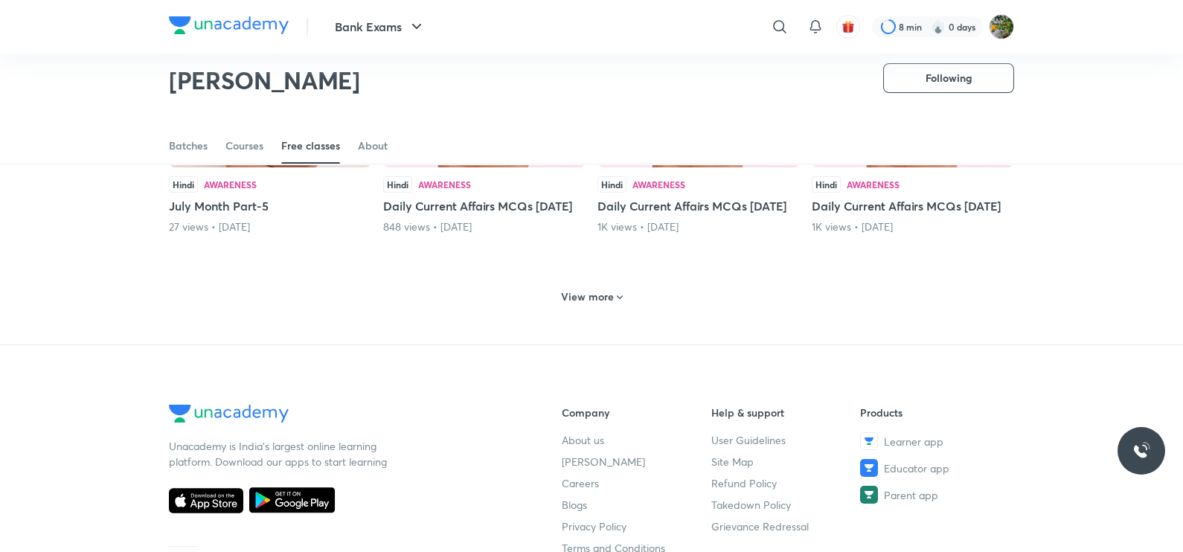
click at [620, 306] on span at bounding box center [620, 299] width 12 height 14
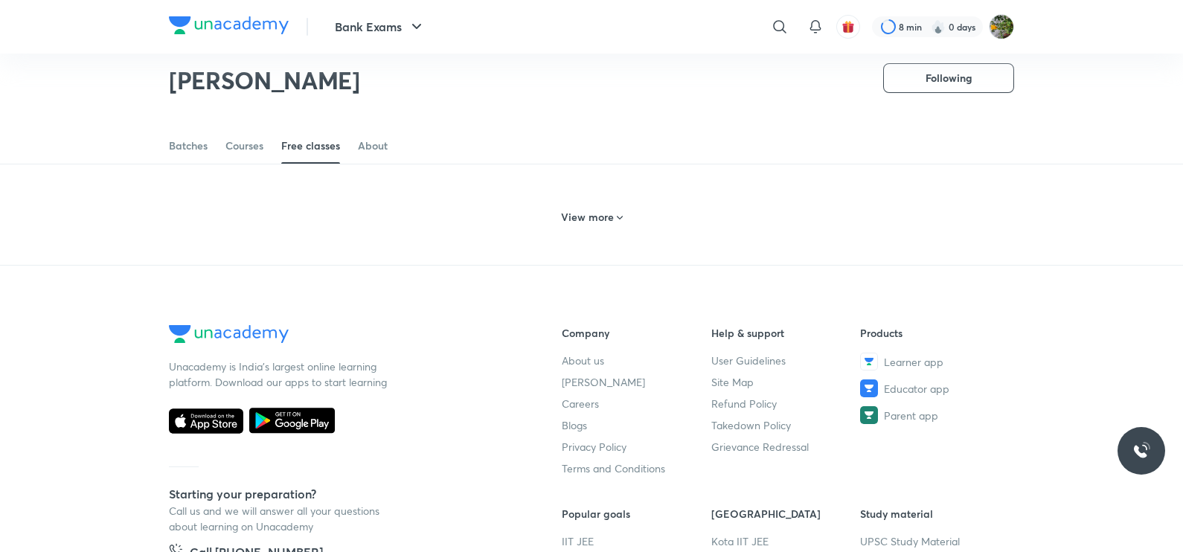
scroll to position [2121, 0]
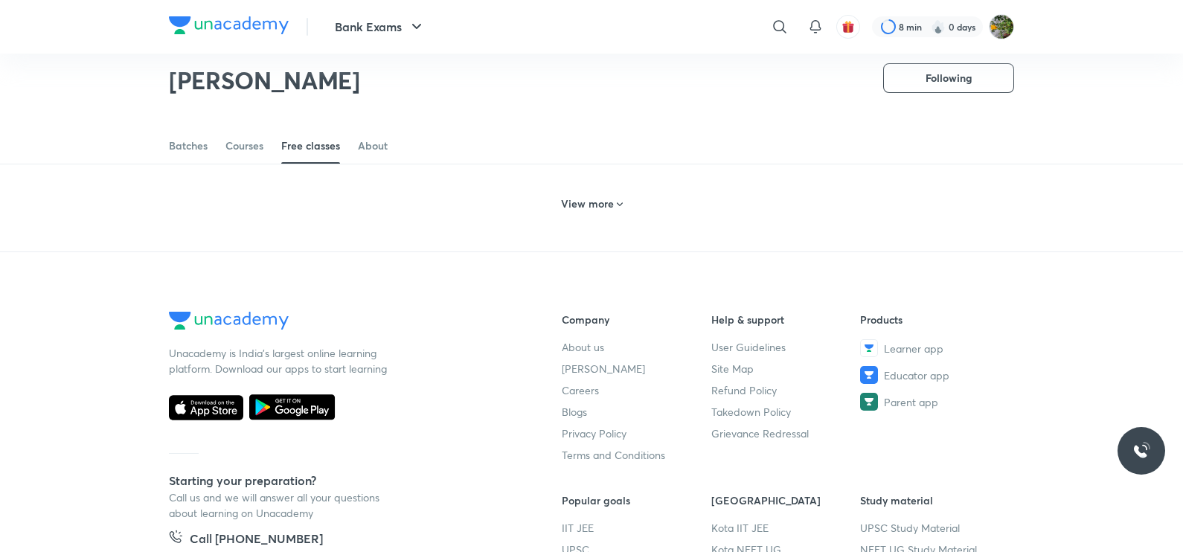
click at [592, 211] on h6 "View more" at bounding box center [587, 203] width 53 height 15
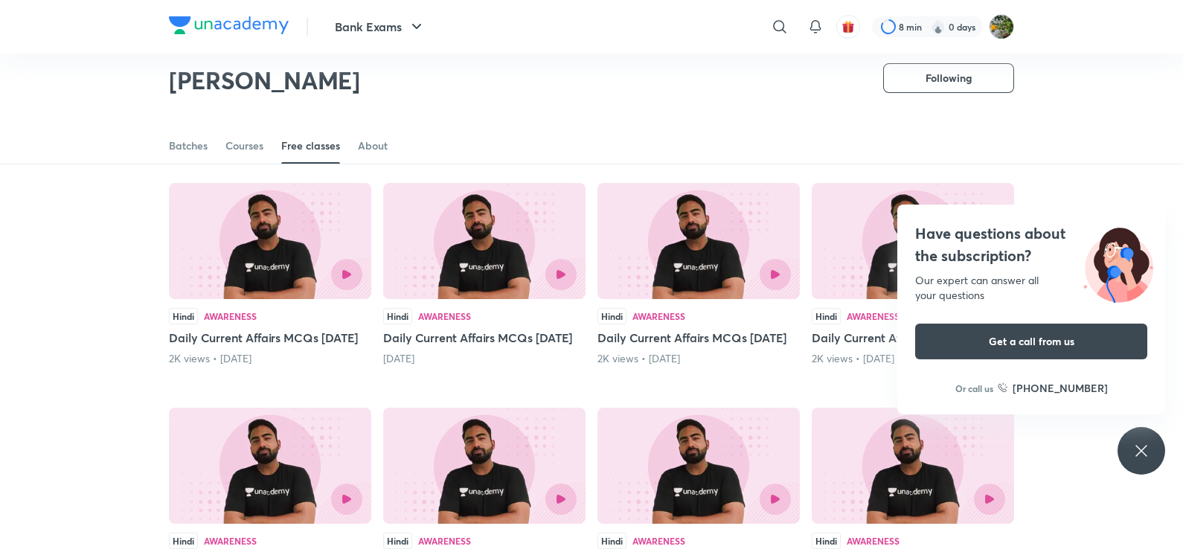
click at [1147, 440] on div "Have questions about the subscription? Our expert can answer all your questions…" at bounding box center [1142, 451] width 48 height 48
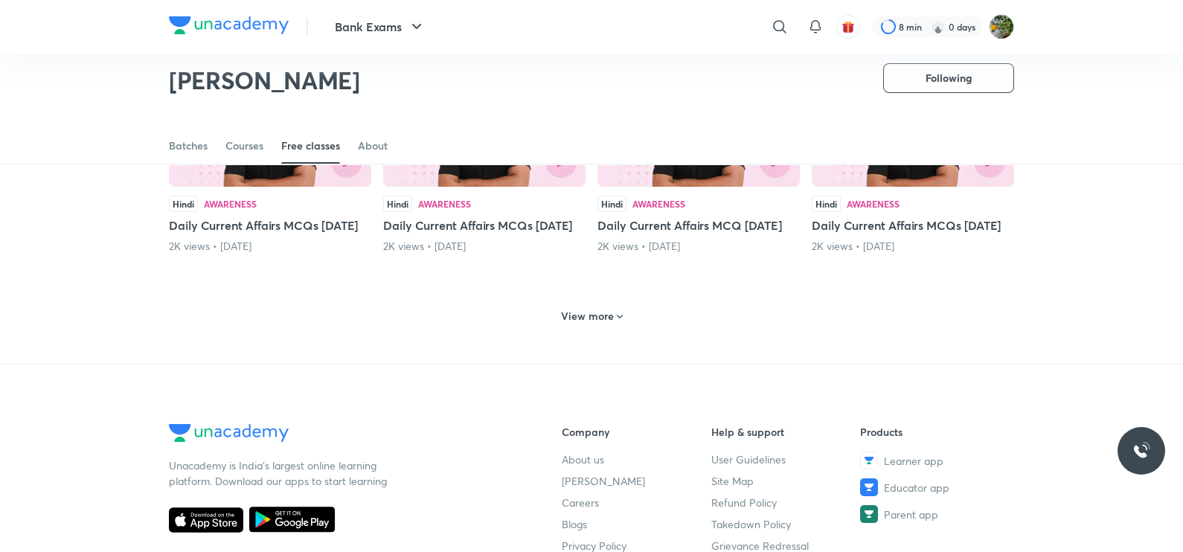
scroll to position [2843, 0]
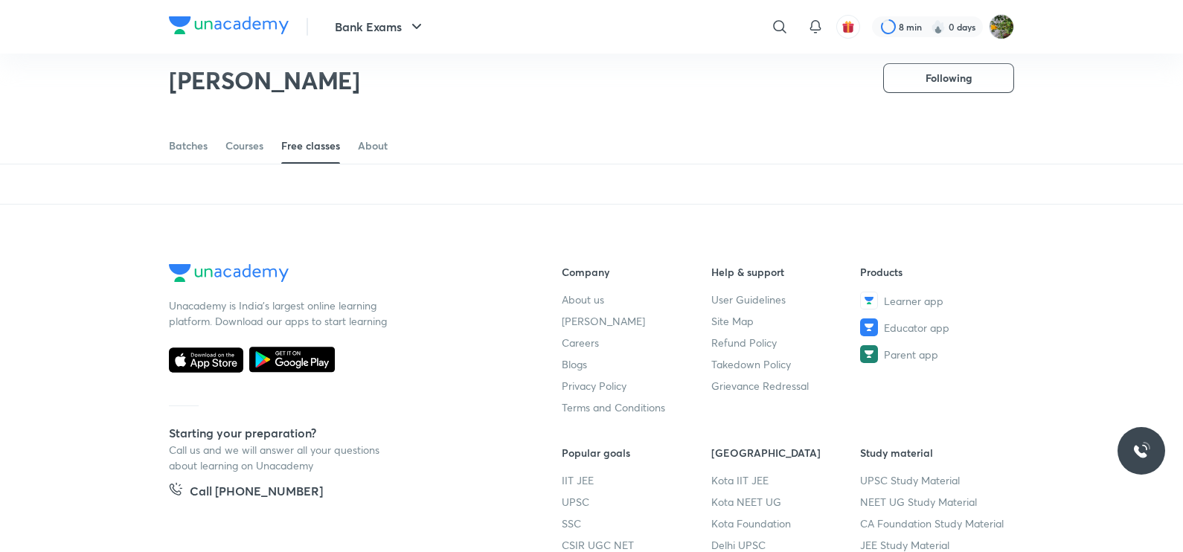
click at [598, 164] on h6 "View more" at bounding box center [587, 156] width 53 height 15
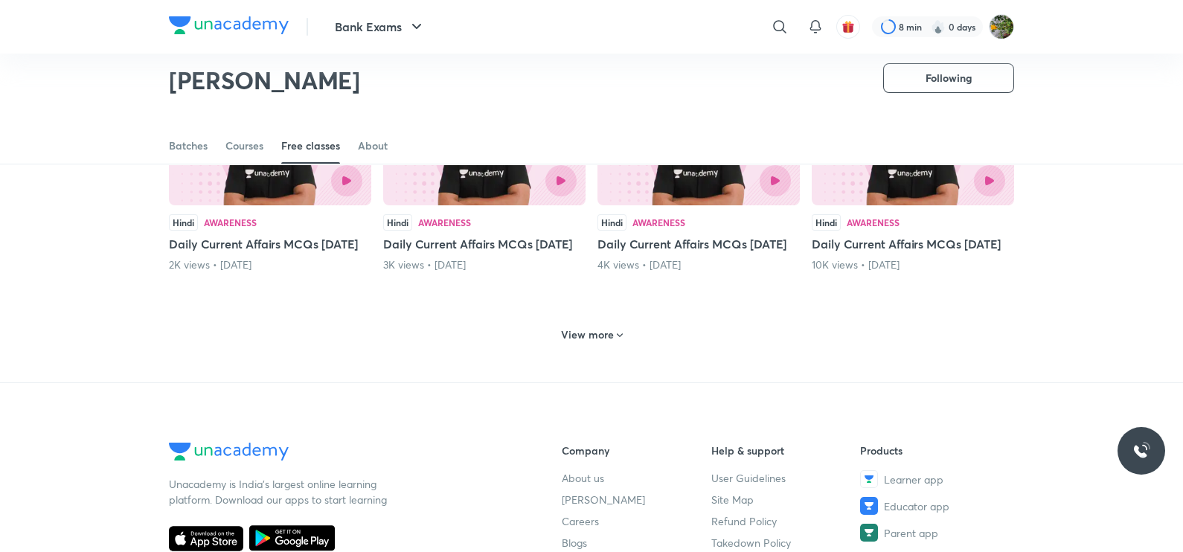
scroll to position [3229, 0]
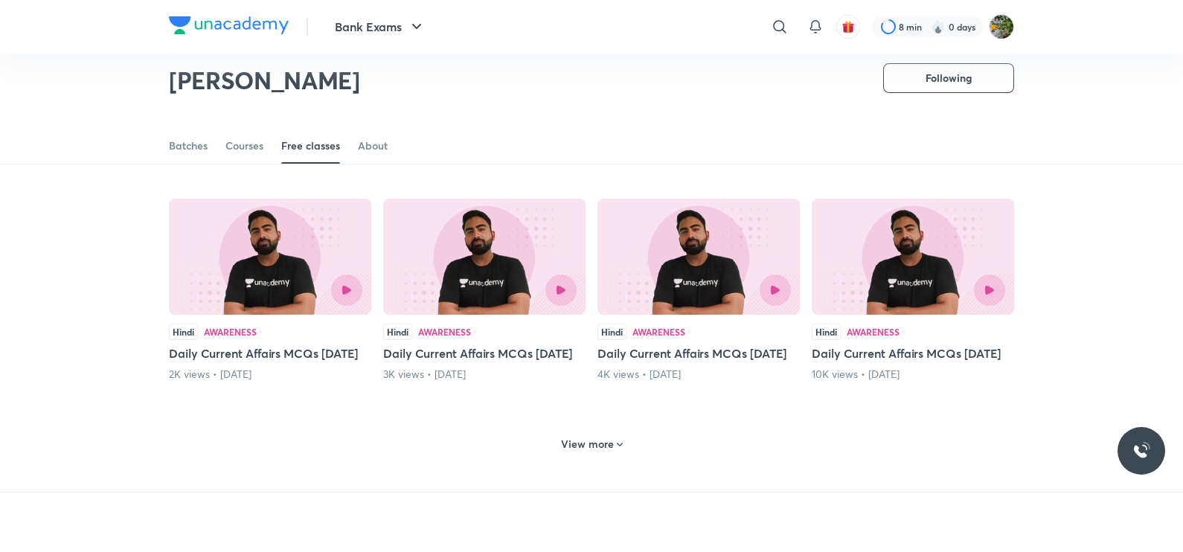
click at [253, 81] on div at bounding box center [270, 65] width 185 height 31
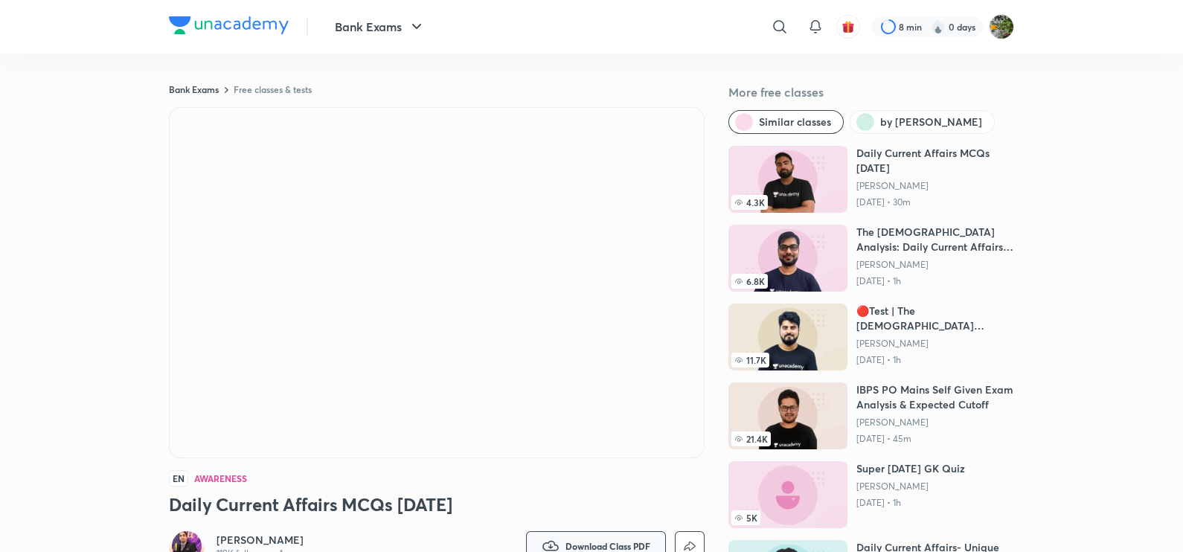
click at [600, 537] on button "Download Class PDF" at bounding box center [596, 546] width 140 height 30
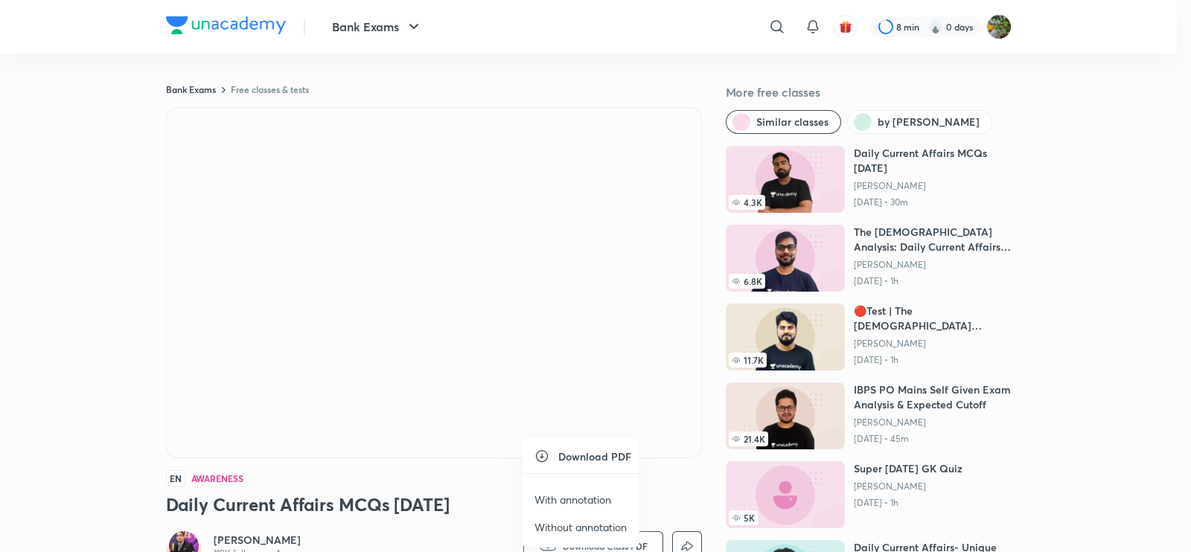
click at [586, 492] on p "With annotation" at bounding box center [572, 500] width 77 height 16
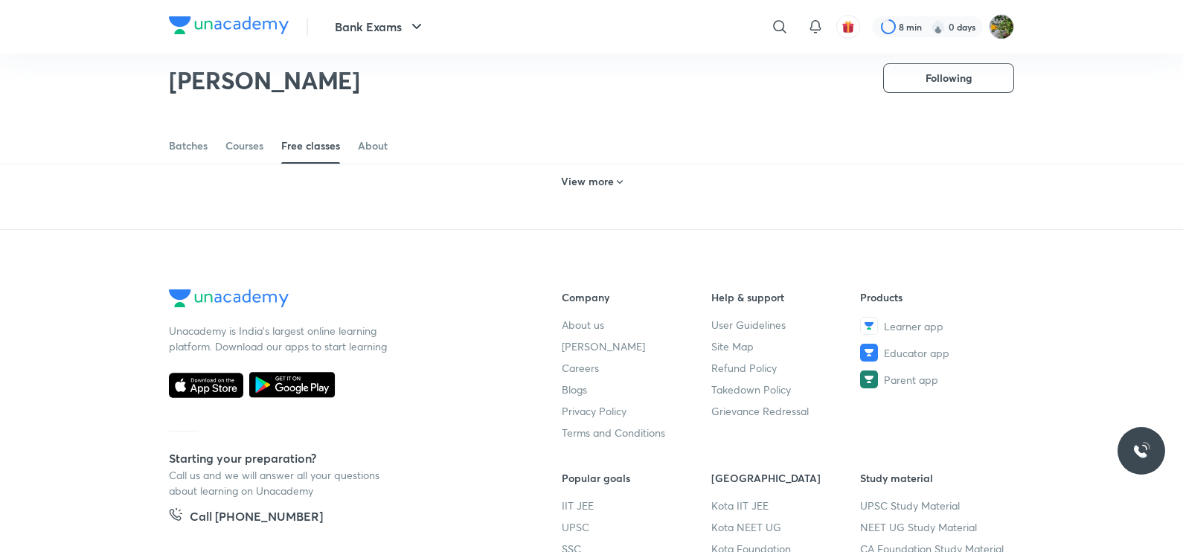
scroll to position [804, 0]
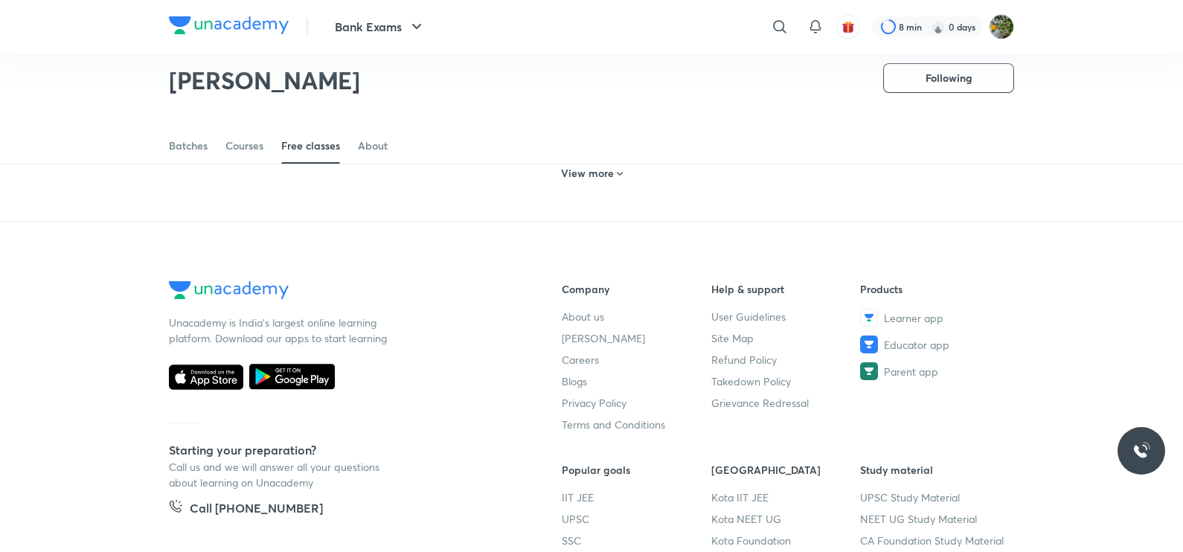
click at [565, 181] on h6 "View more" at bounding box center [587, 173] width 53 height 15
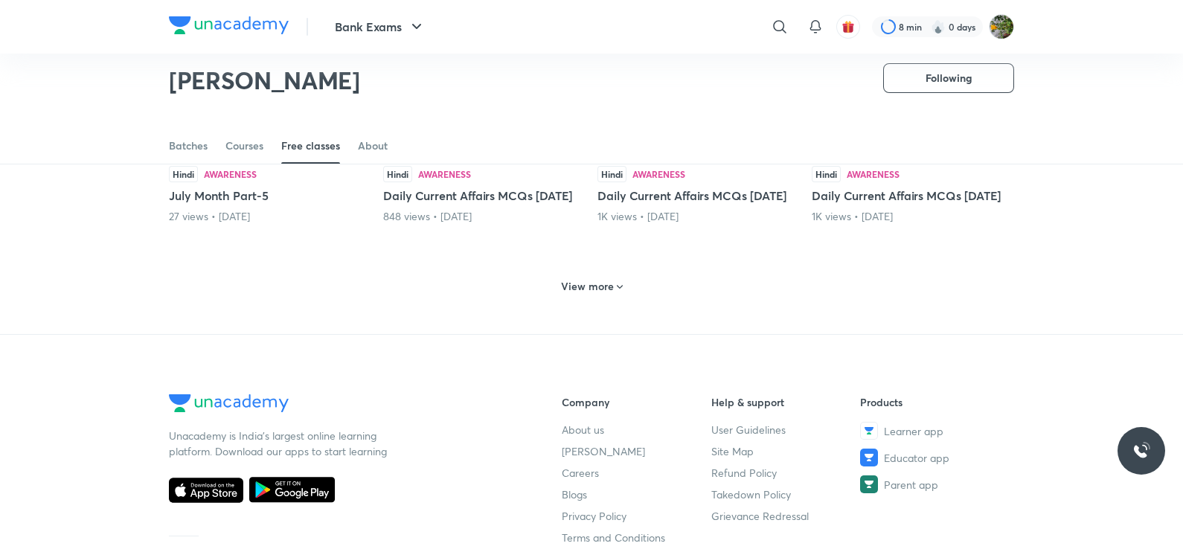
scroll to position [1424, 0]
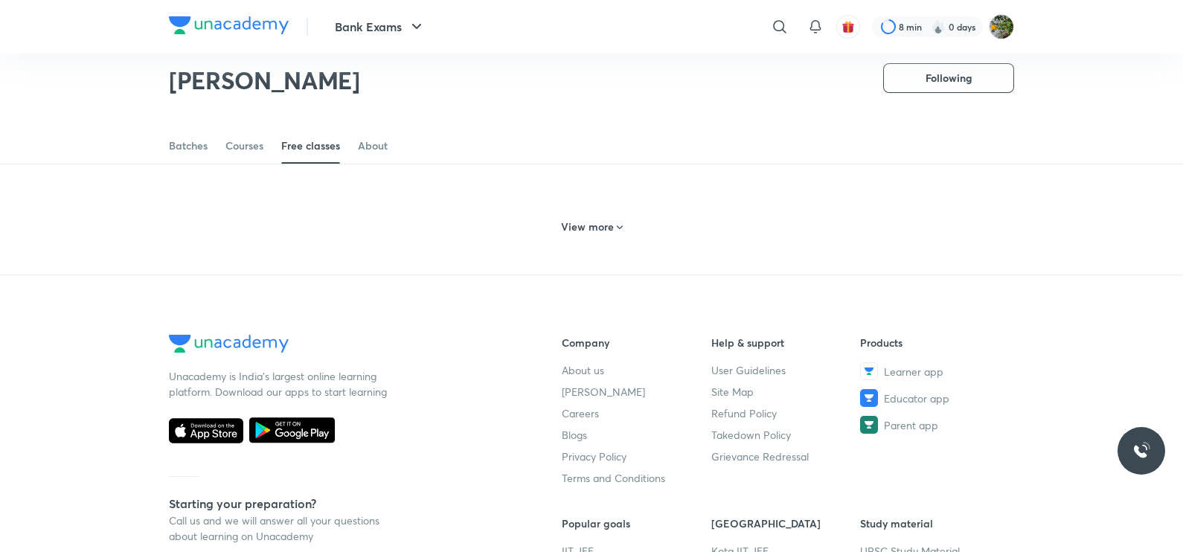
click at [595, 234] on h6 "View more" at bounding box center [587, 227] width 53 height 15
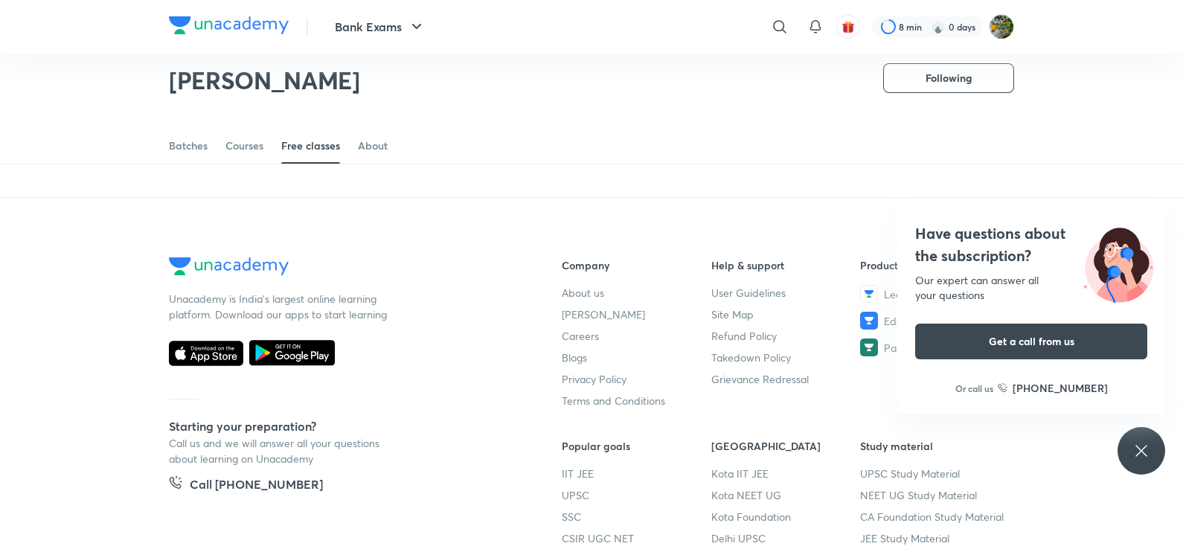
scroll to position [2199, 0]
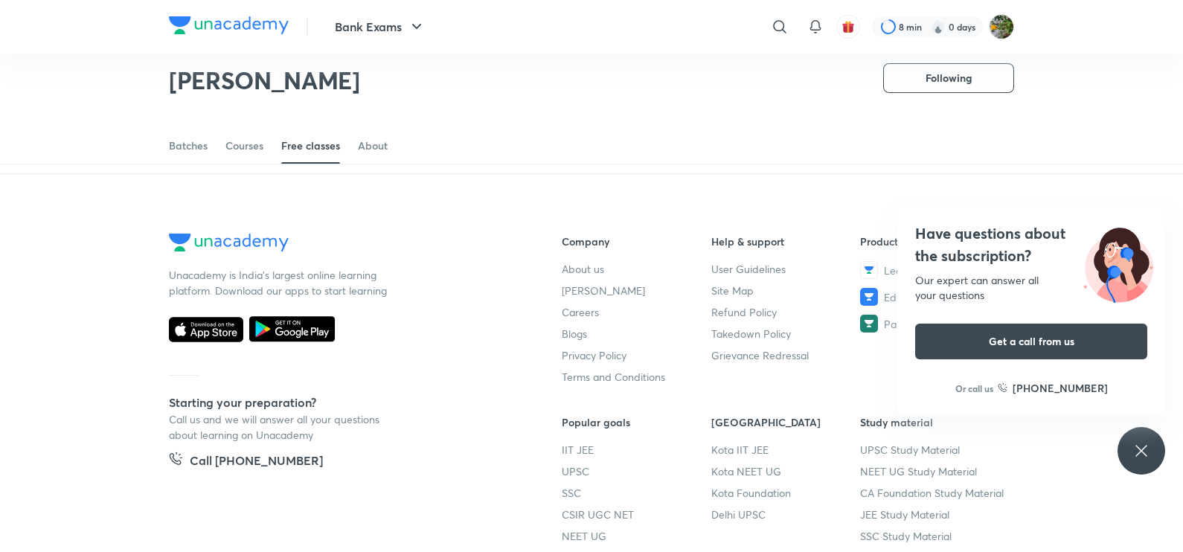
click at [1153, 463] on div "Have questions about the subscription? Our expert can answer all your questions…" at bounding box center [1142, 451] width 48 height 48
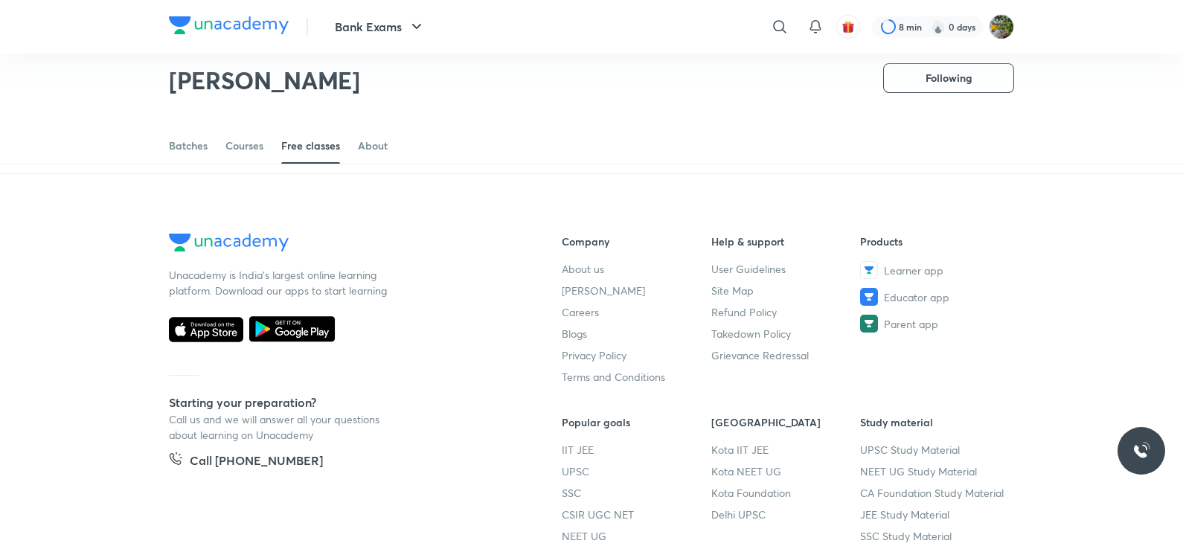
click at [607, 138] on div "View more" at bounding box center [592, 126] width 74 height 24
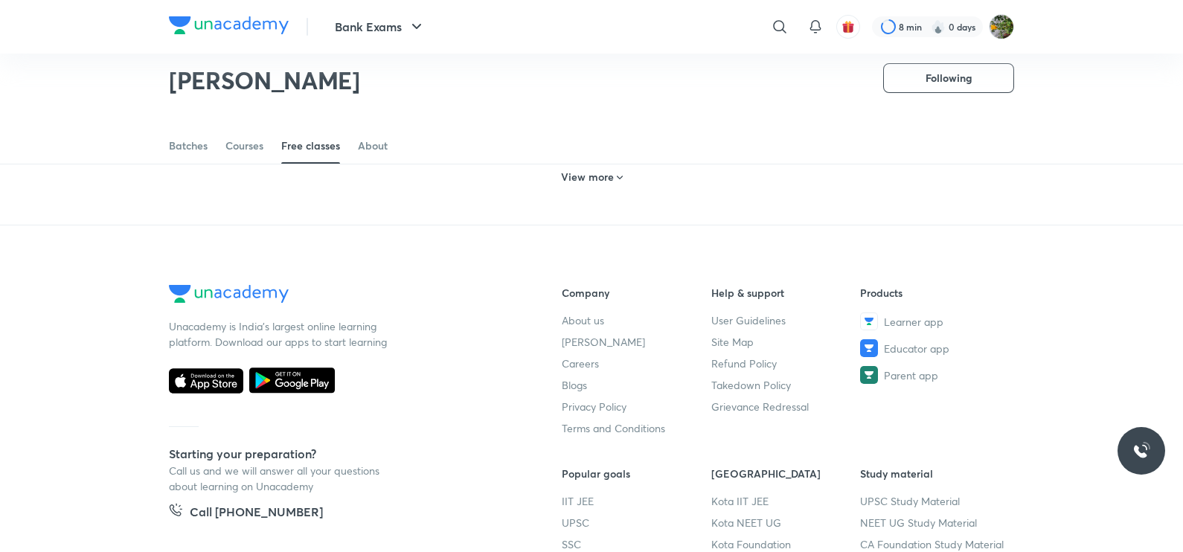
scroll to position [2868, 0]
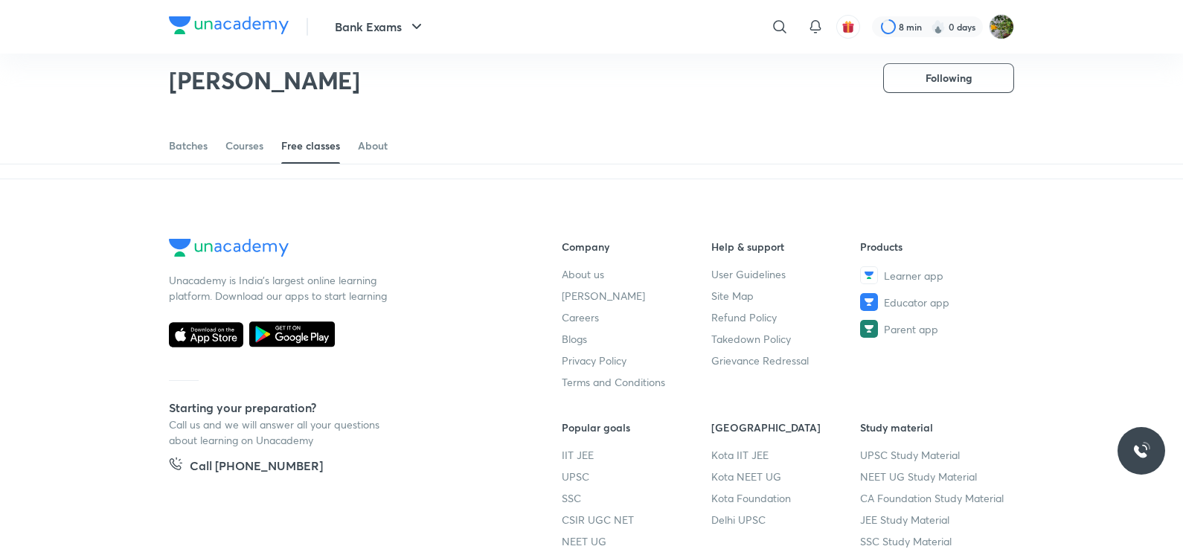
click at [610, 138] on h6 "View more" at bounding box center [587, 131] width 53 height 15
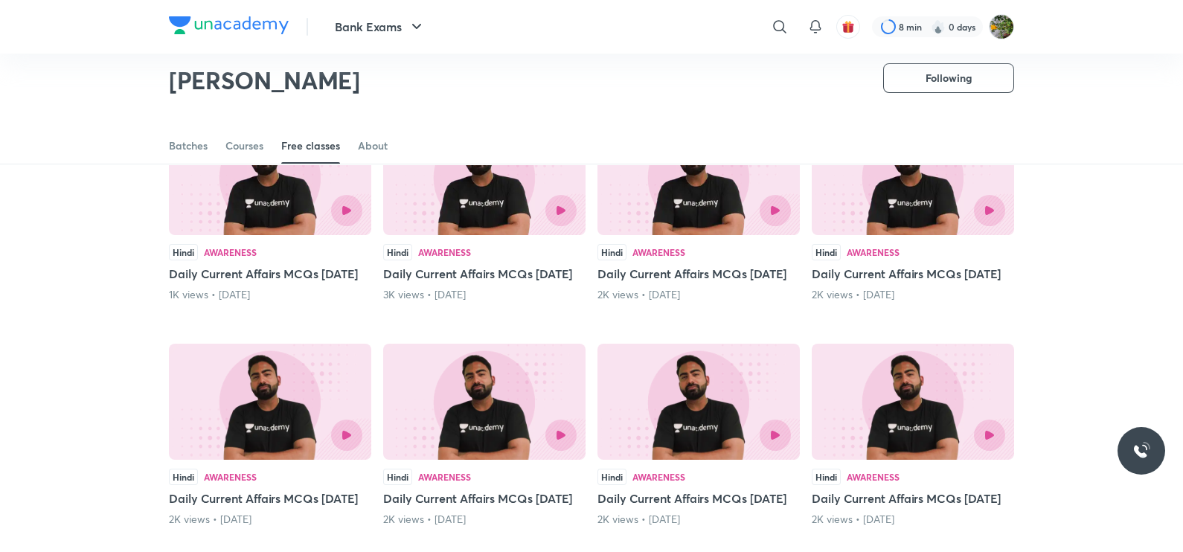
scroll to position [2834, 0]
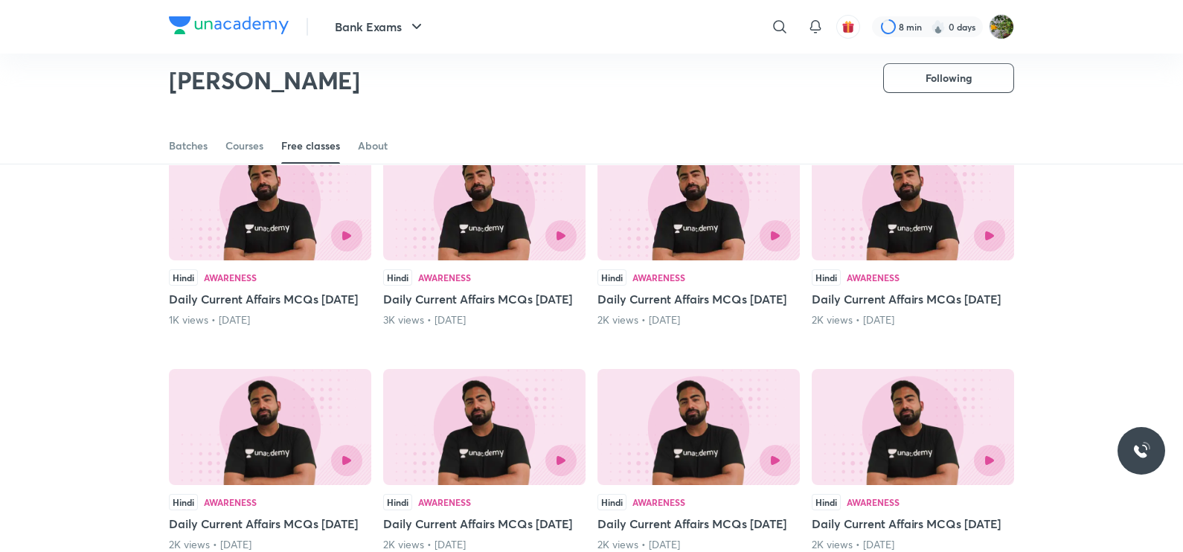
click at [921, 251] on div at bounding box center [959, 235] width 92 height 31
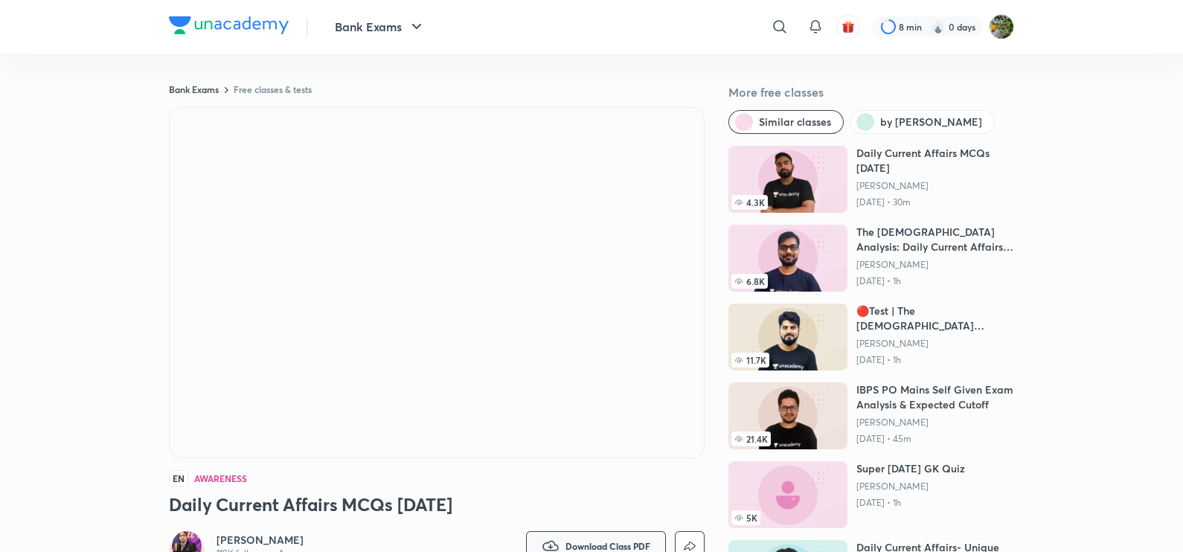
click at [619, 533] on button "Download Class PDF" at bounding box center [596, 546] width 140 height 30
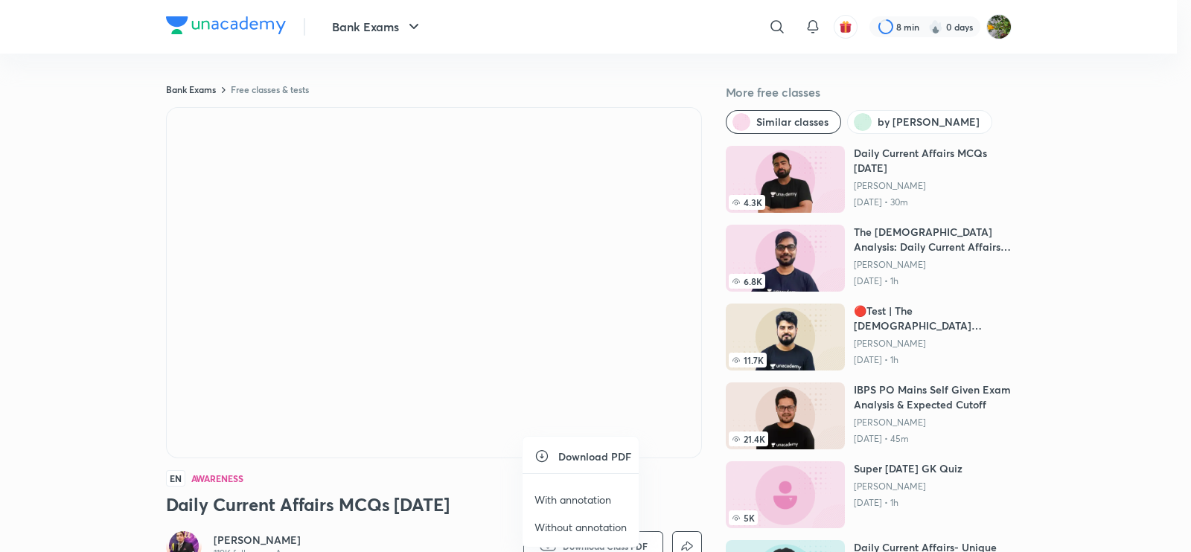
click at [618, 496] on li "With annotation" at bounding box center [580, 500] width 116 height 28
click at [588, 494] on p "With annotation" at bounding box center [572, 500] width 77 height 16
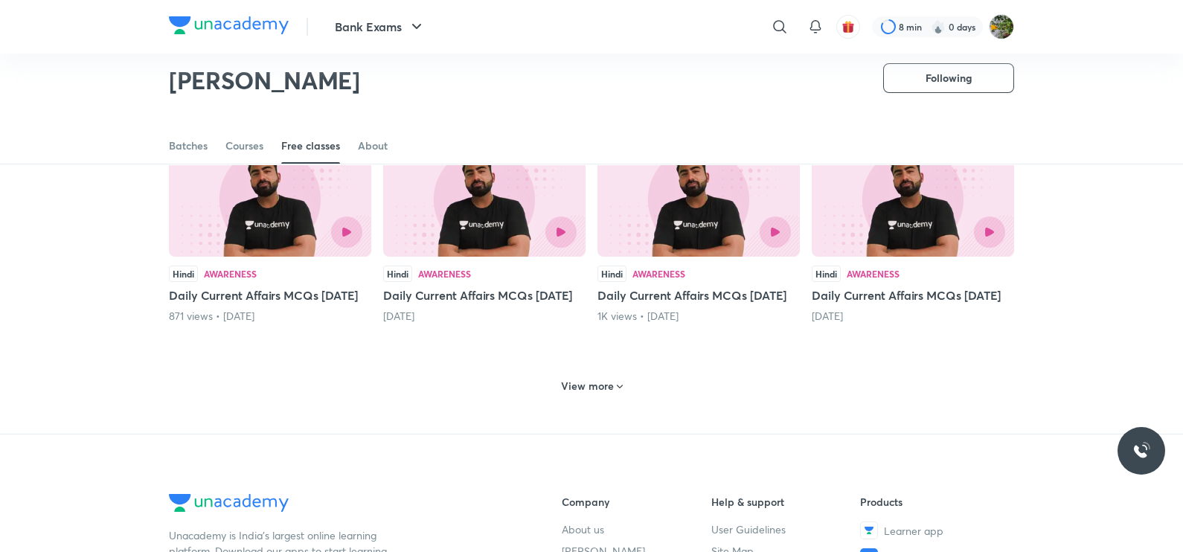
scroll to position [608, 0]
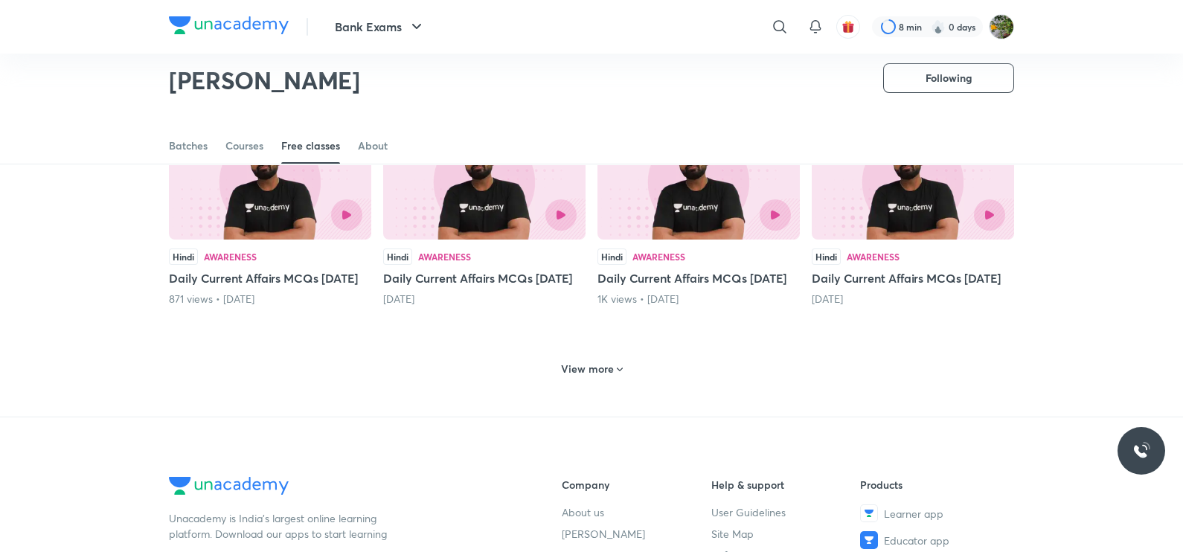
click at [574, 376] on h6 "View more" at bounding box center [587, 369] width 53 height 15
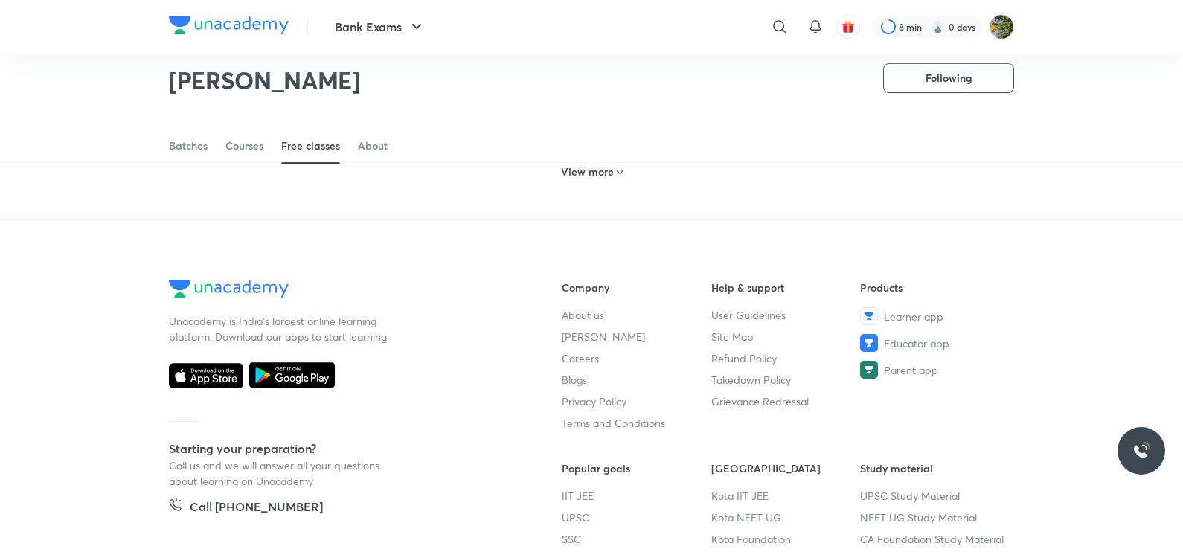
scroll to position [1399, 0]
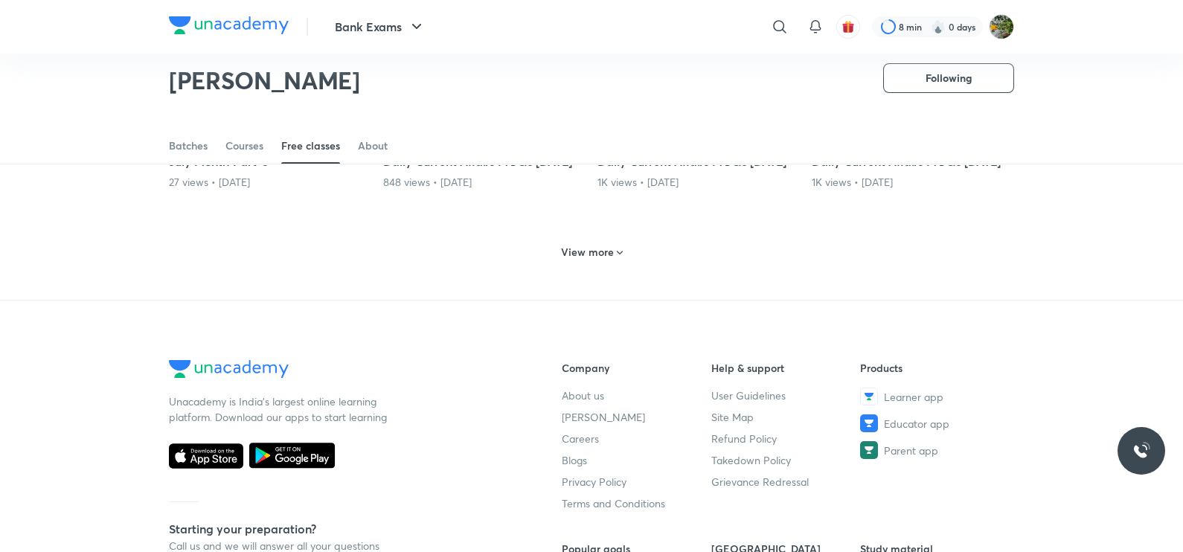
click at [573, 260] on h6 "View more" at bounding box center [587, 252] width 53 height 15
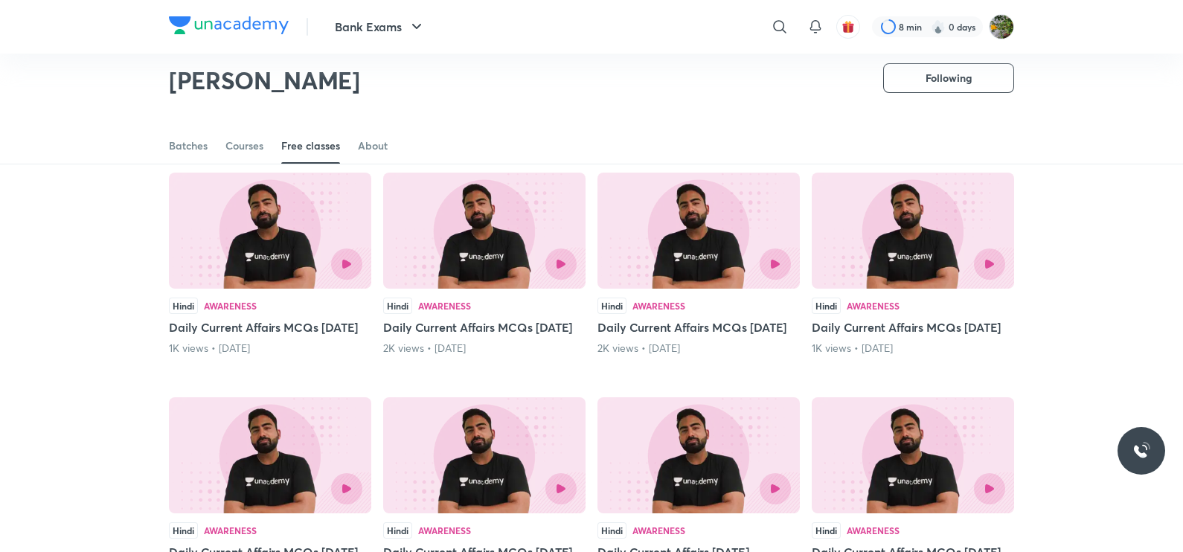
scroll to position [1985, 0]
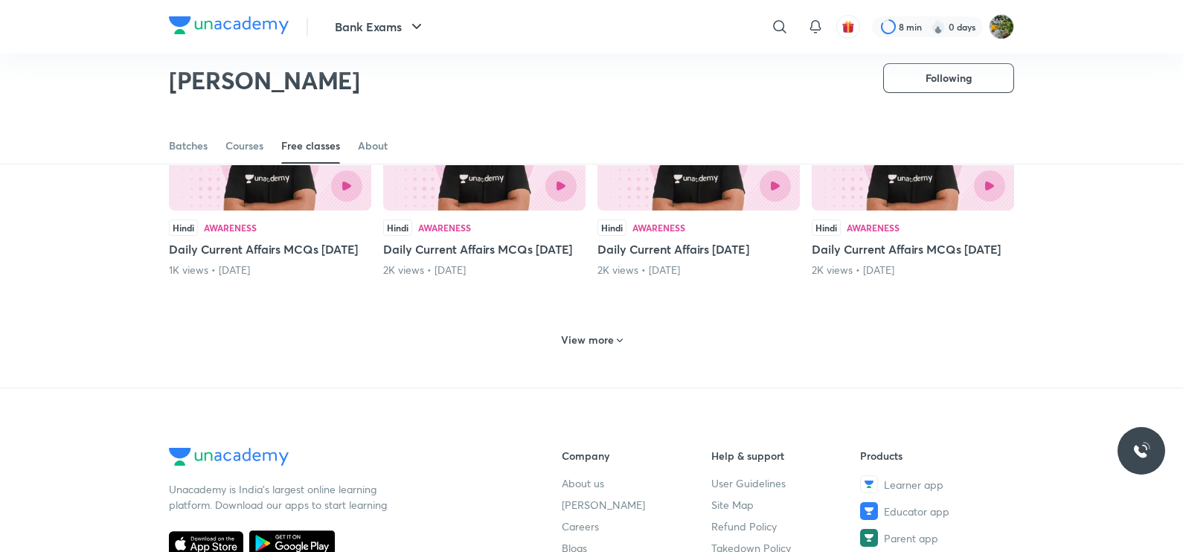
click at [615, 347] on icon at bounding box center [620, 341] width 12 height 12
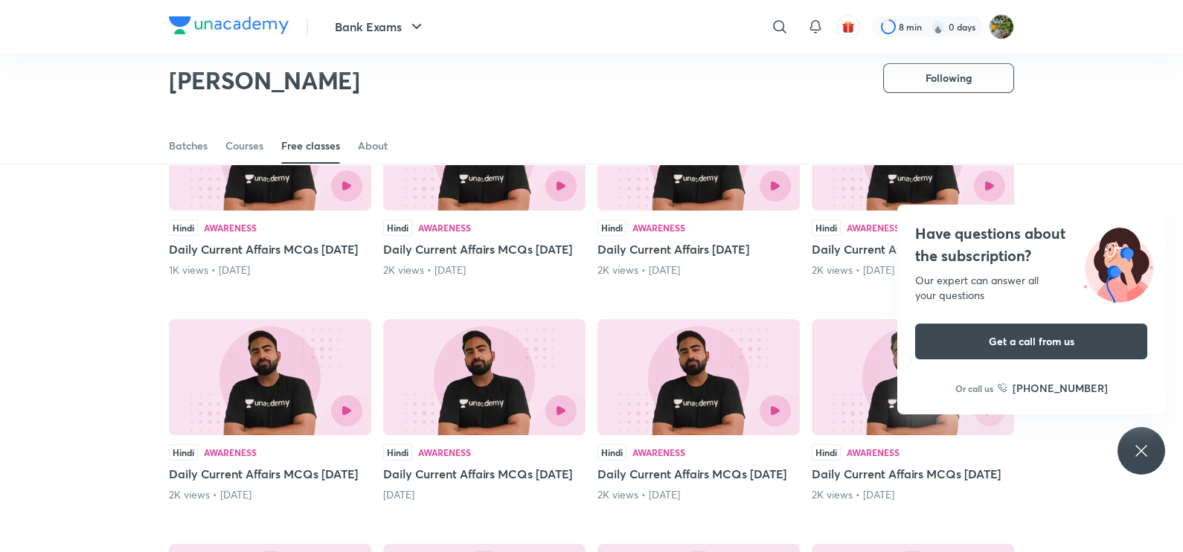
click at [1145, 449] on icon at bounding box center [1141, 451] width 18 height 18
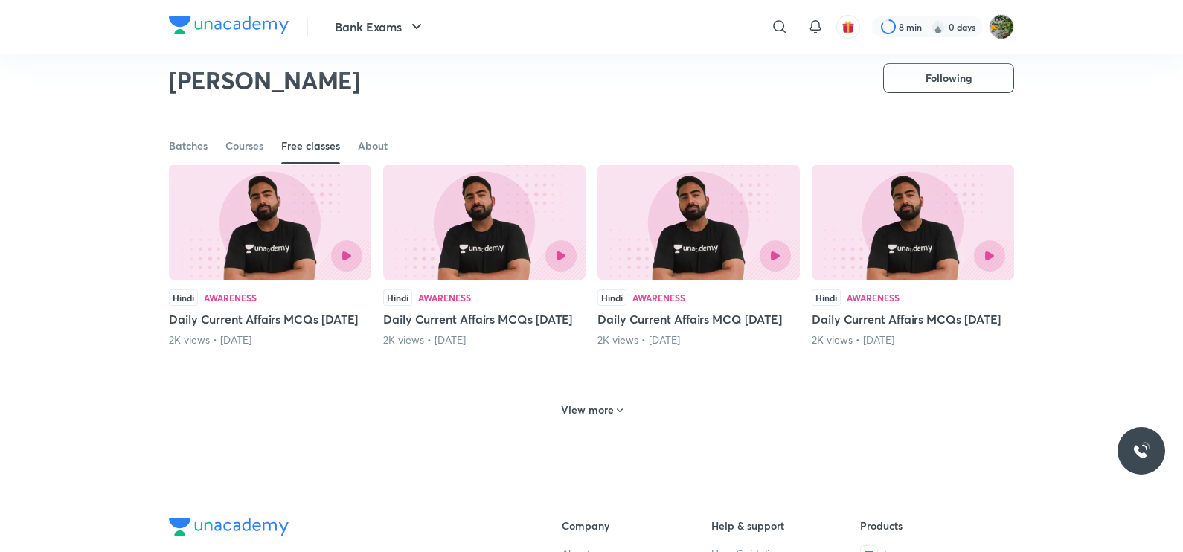
scroll to position [2759, 0]
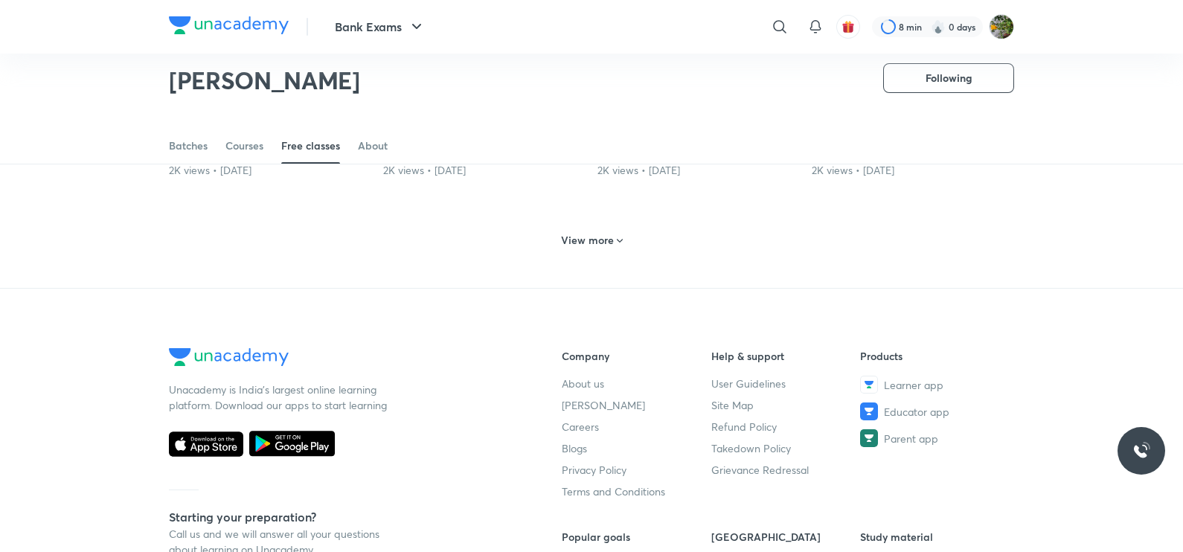
click at [599, 248] on h6 "View more" at bounding box center [587, 240] width 53 height 15
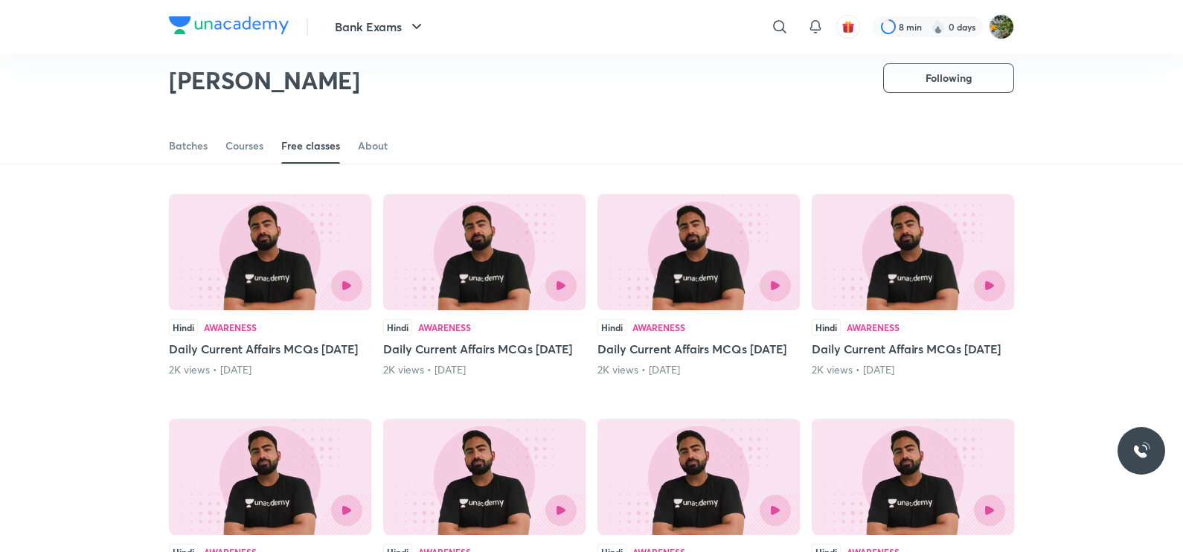
scroll to position [2959, 0]
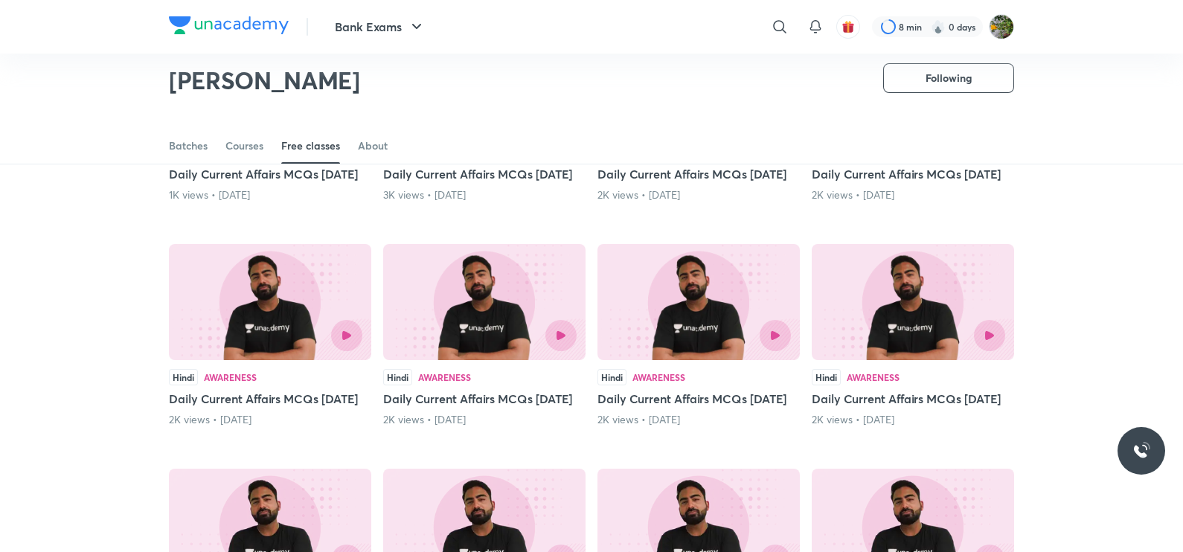
click at [700, 126] on div at bounding box center [745, 110] width 92 height 31
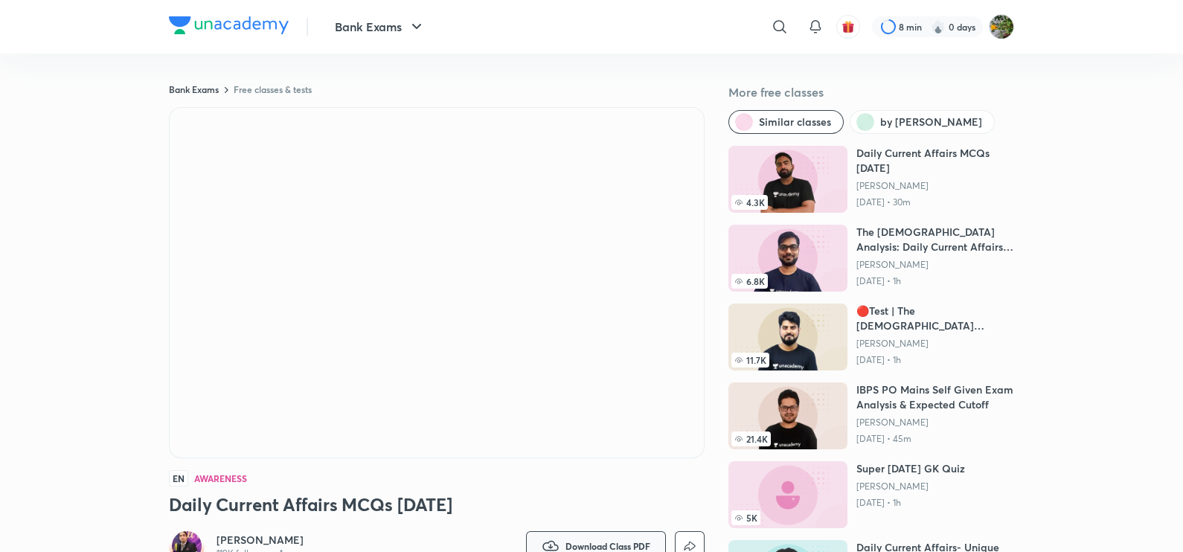
click at [627, 539] on button "Download Class PDF" at bounding box center [596, 546] width 140 height 30
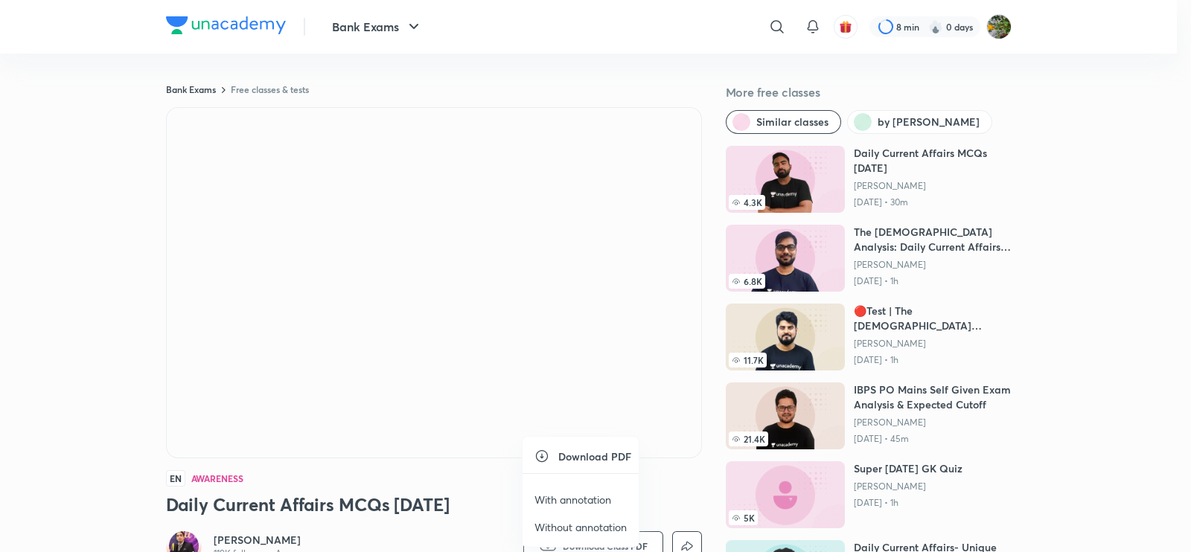
click at [615, 489] on li "With annotation" at bounding box center [580, 500] width 116 height 28
click at [585, 497] on p "With annotation" at bounding box center [572, 500] width 77 height 16
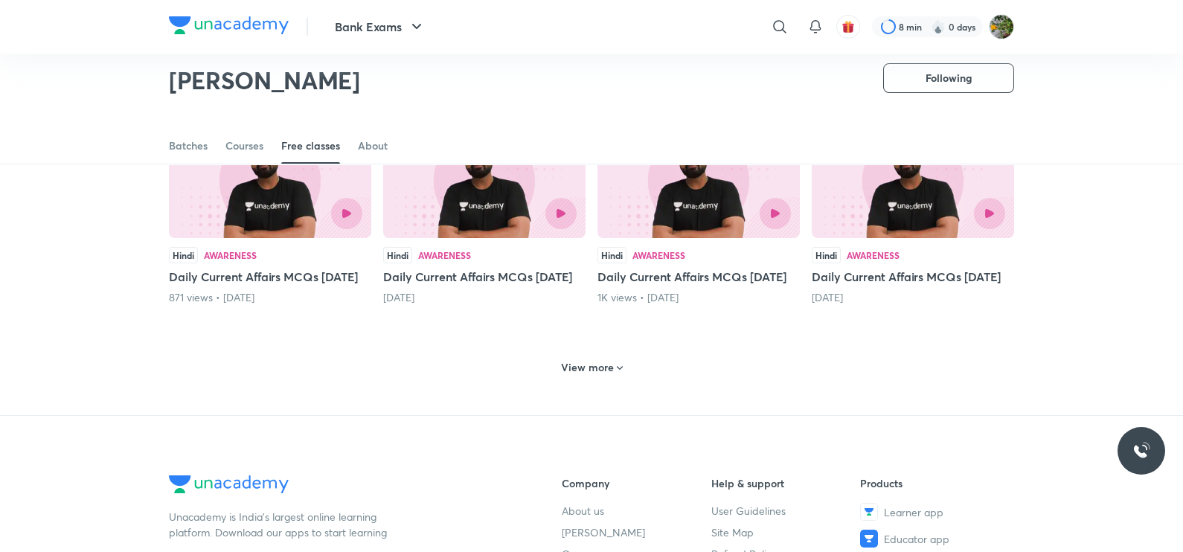
scroll to position [624, 0]
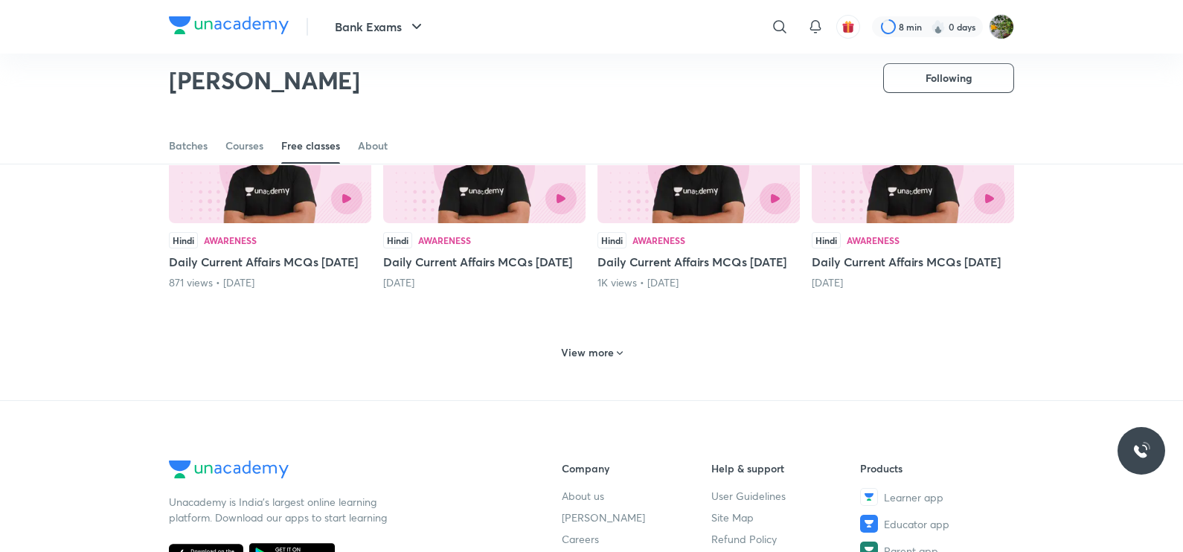
click at [610, 360] on h6 "View more" at bounding box center [587, 352] width 53 height 15
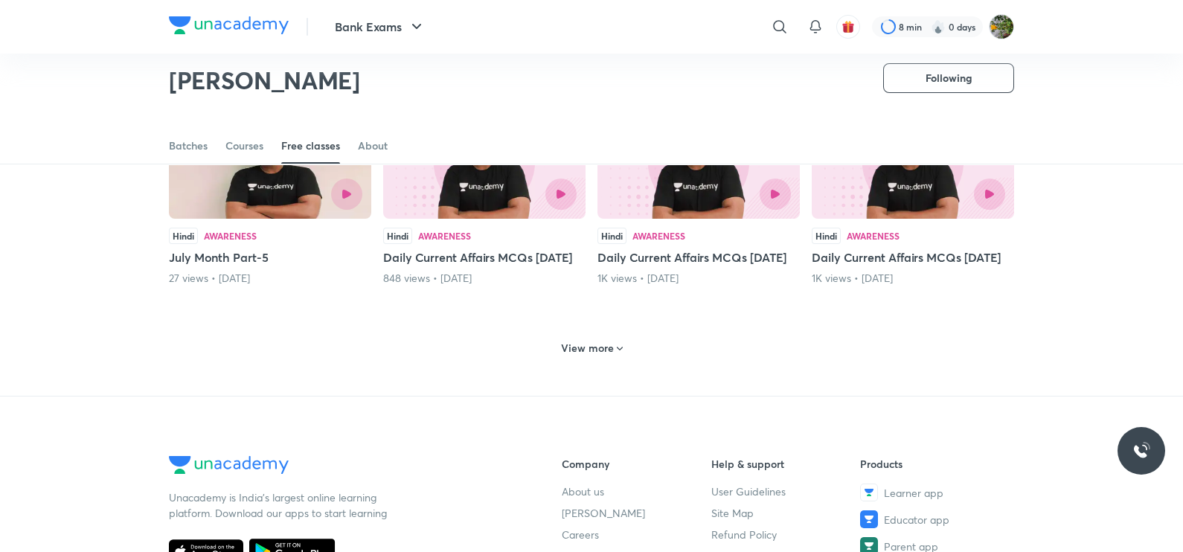
scroll to position [1335, 0]
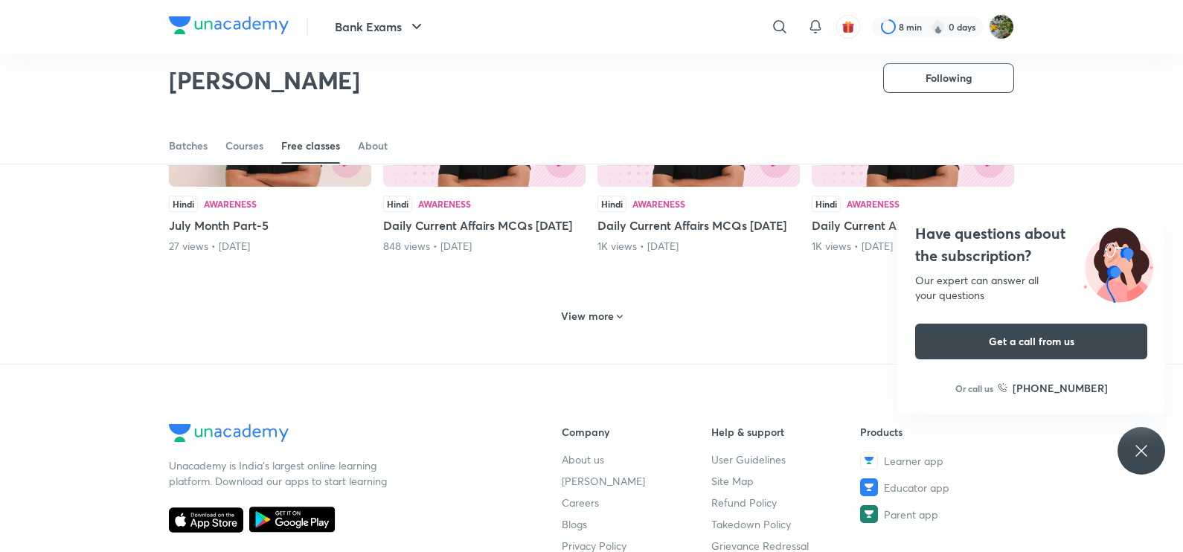
click at [583, 324] on h6 "View more" at bounding box center [587, 316] width 53 height 15
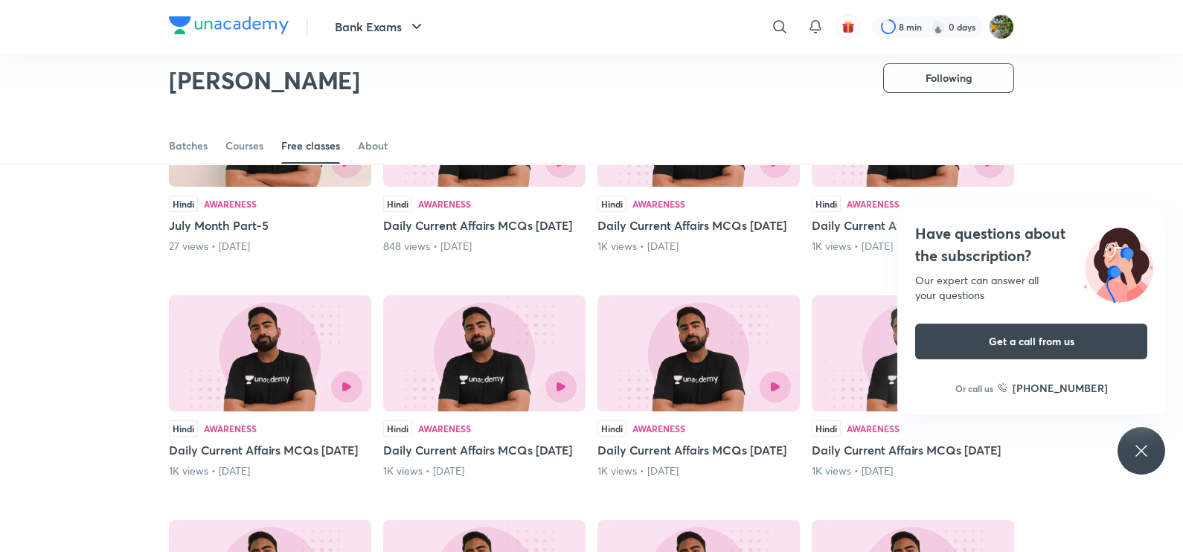
click at [1139, 449] on icon at bounding box center [1141, 451] width 18 height 18
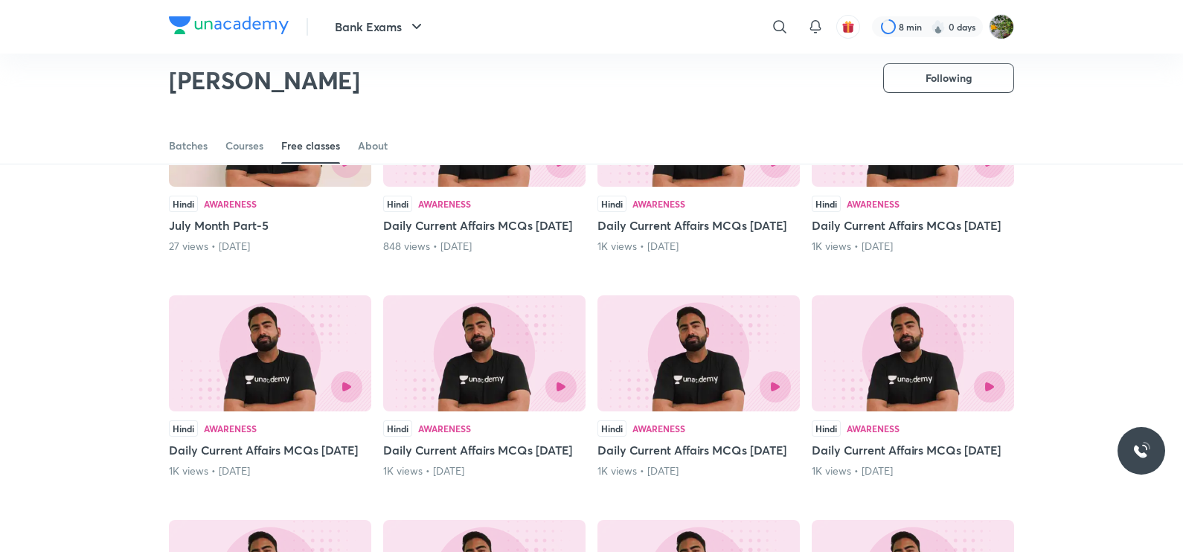
drag, startPoint x: 1182, startPoint y: 325, endPoint x: 1190, endPoint y: 376, distance: 51.1
click at [1182, 445] on html "Bank Exams ​ 8 min 0 days [PERSON_NAME] Following Watch mins 138M Dedications 5…" at bounding box center [591, 99] width 1183 height 2869
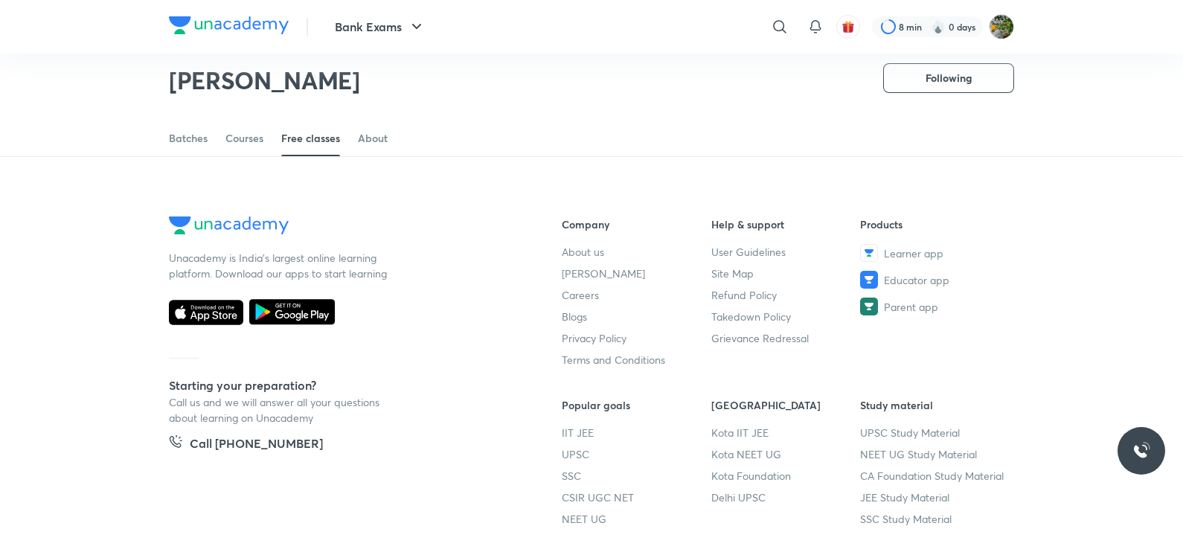
scroll to position [2217, 0]
click at [592, 115] on h6 "View more" at bounding box center [587, 107] width 53 height 15
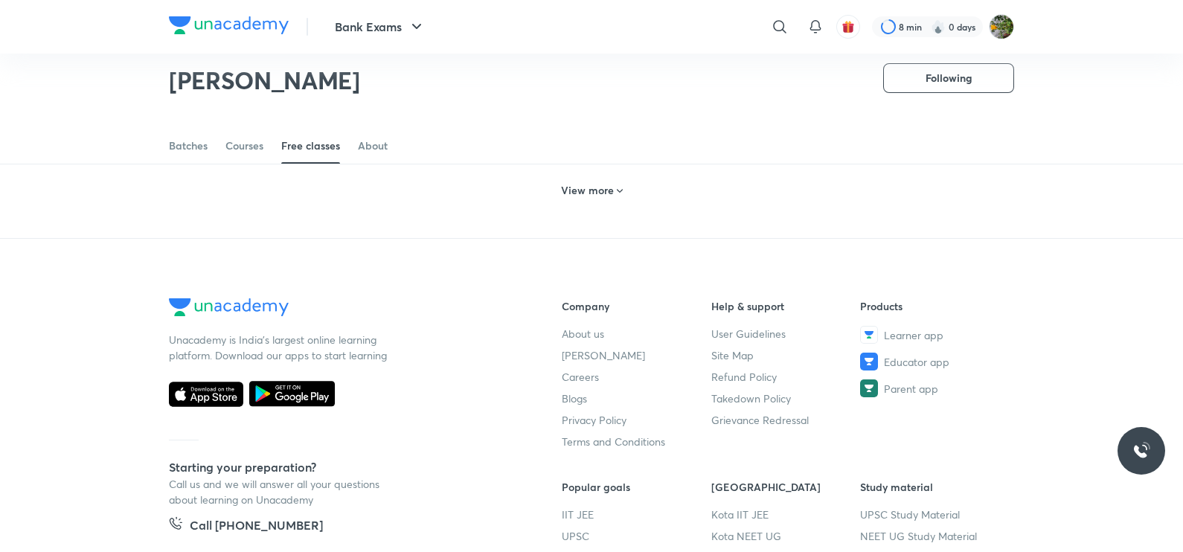
scroll to position [2843, 0]
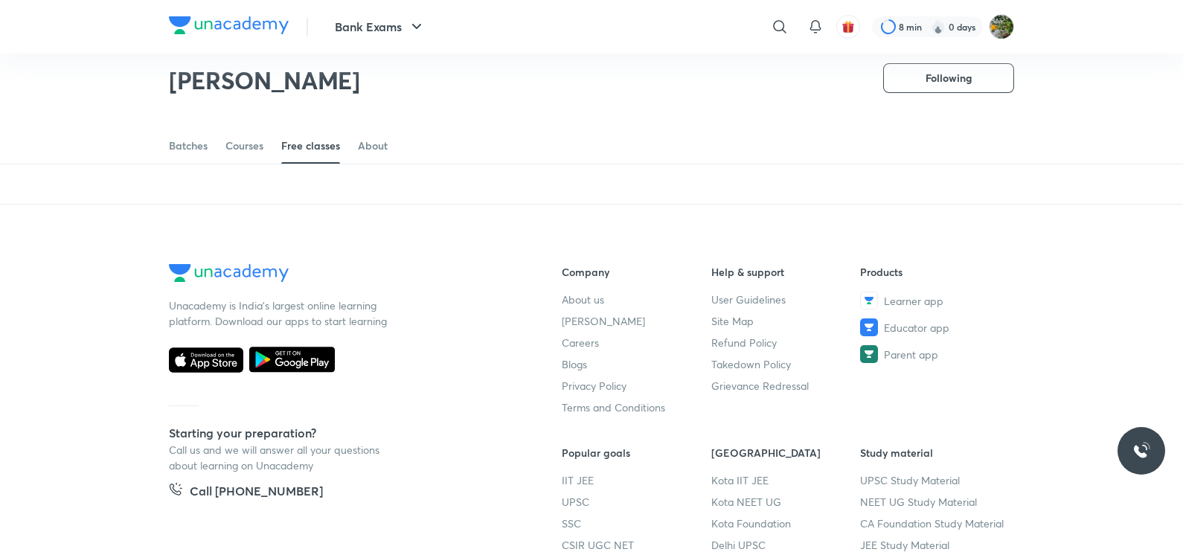
click at [587, 164] on h6 "View more" at bounding box center [587, 156] width 53 height 15
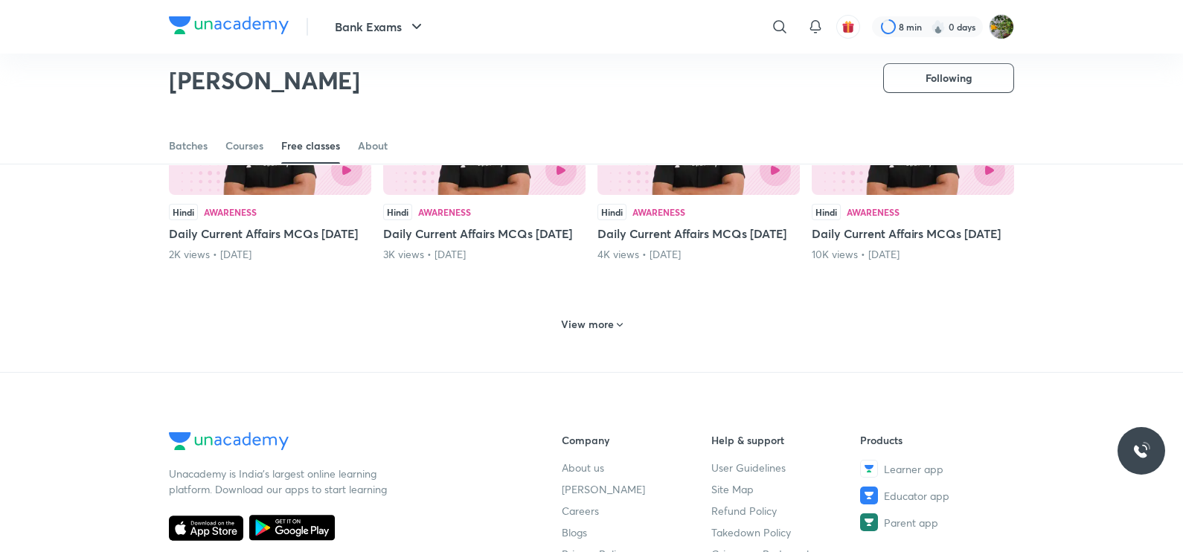
scroll to position [3045, 0]
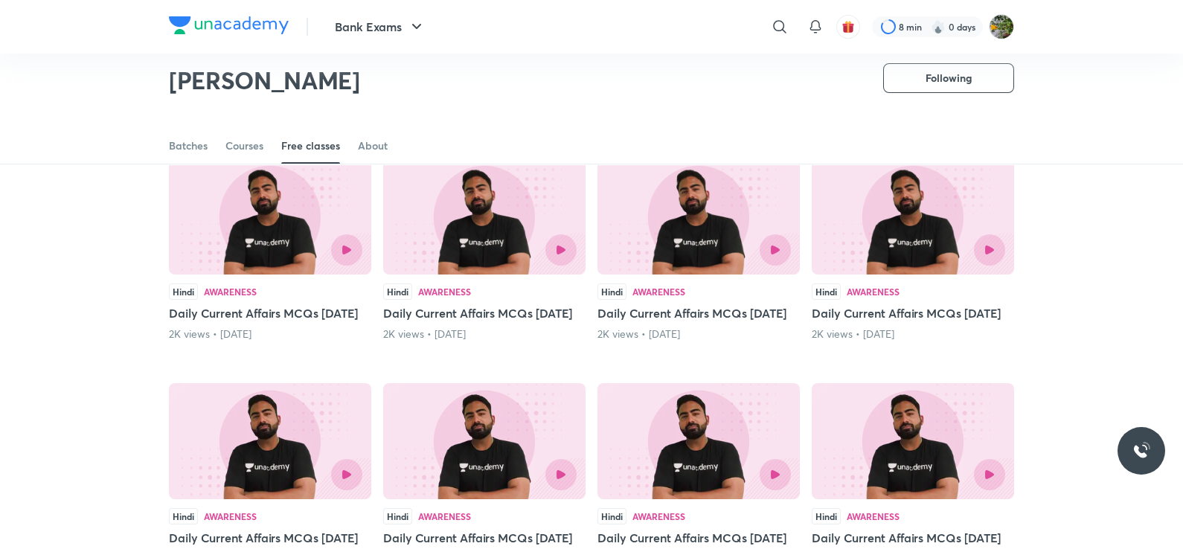
click at [447, 41] on div at bounding box center [484, 25] width 185 height 31
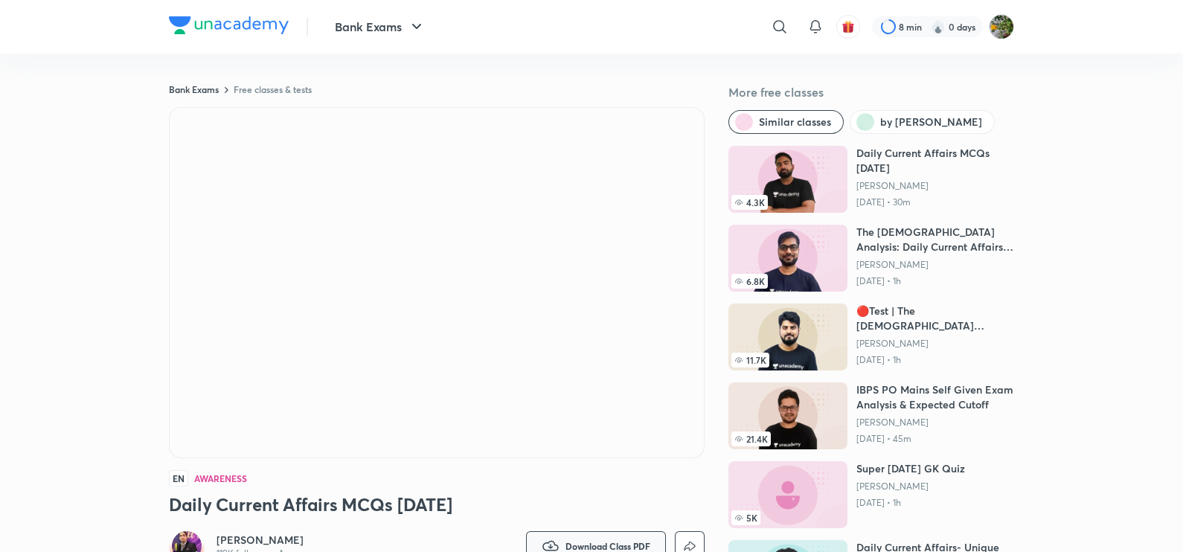
click at [600, 540] on span "Download Class PDF" at bounding box center [607, 546] width 85 height 12
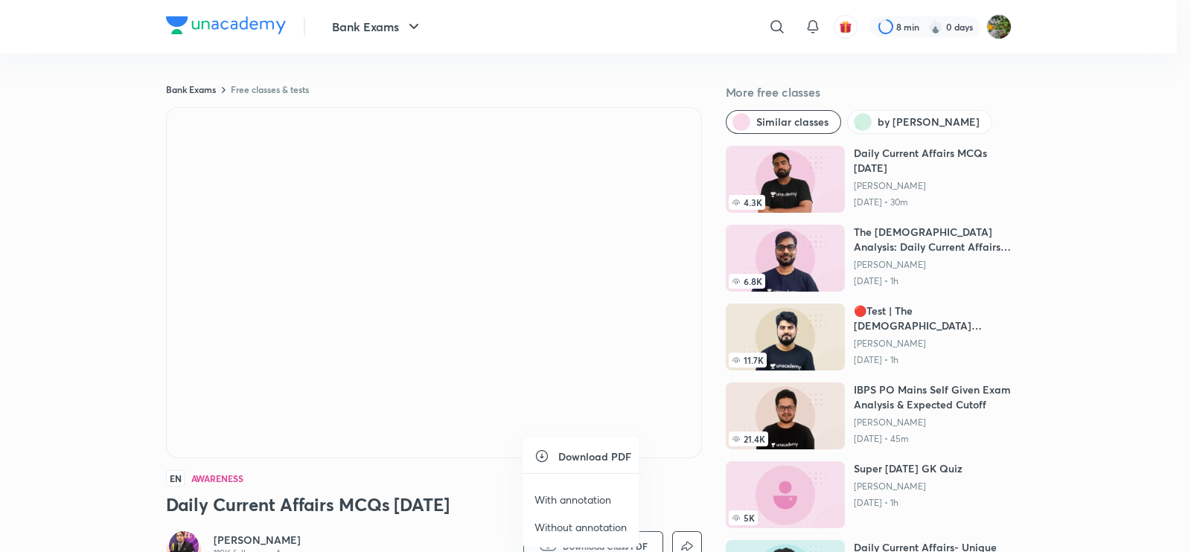
click at [592, 496] on p "With annotation" at bounding box center [572, 500] width 77 height 16
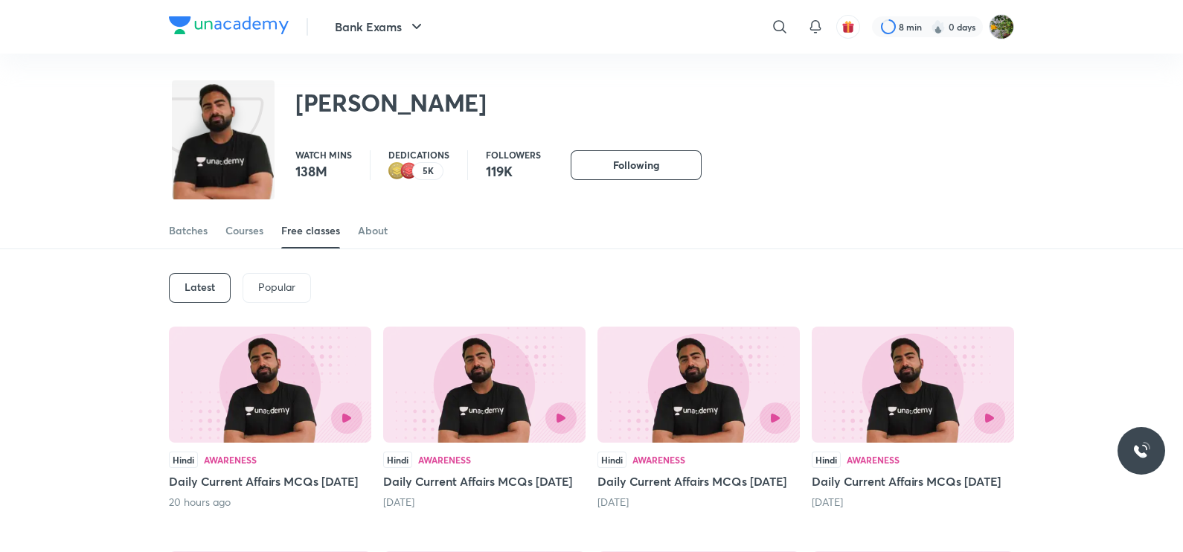
scroll to position [65, 0]
